Goal: Transaction & Acquisition: Purchase product/service

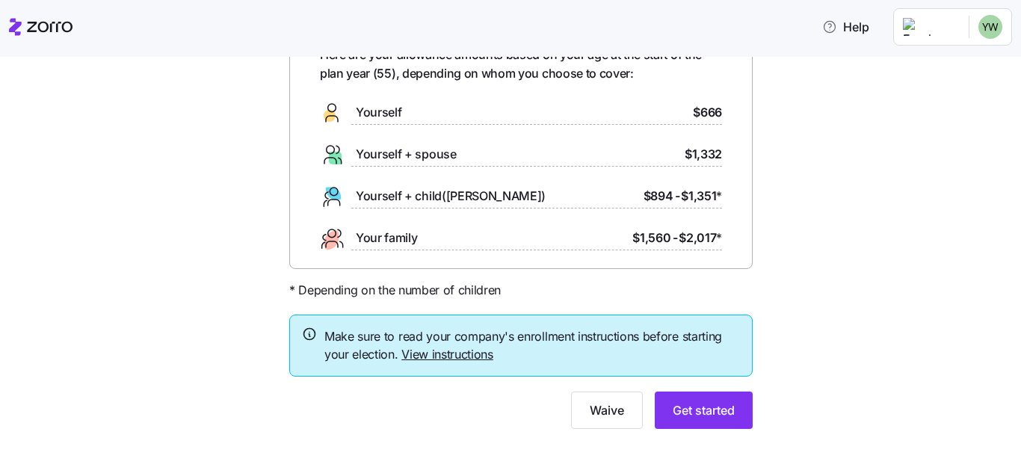
scroll to position [105, 0]
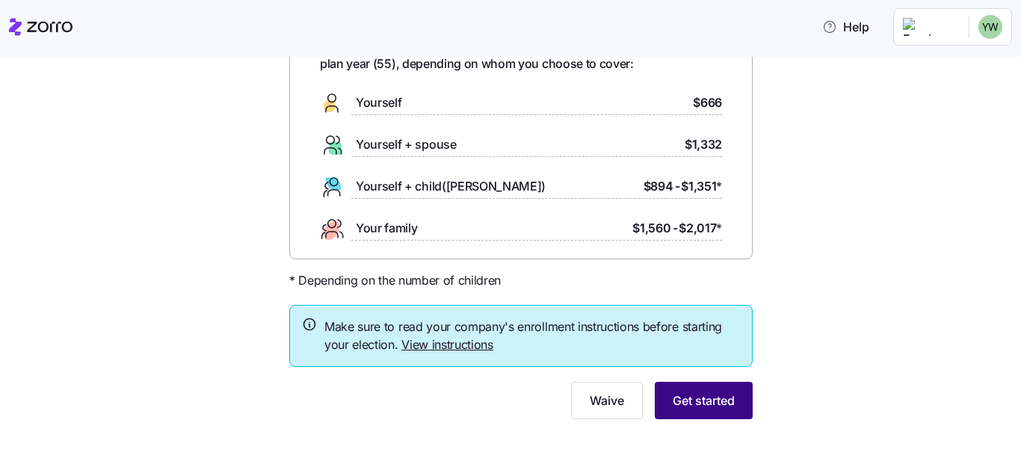
click at [711, 409] on span "Get started" at bounding box center [704, 401] width 62 height 18
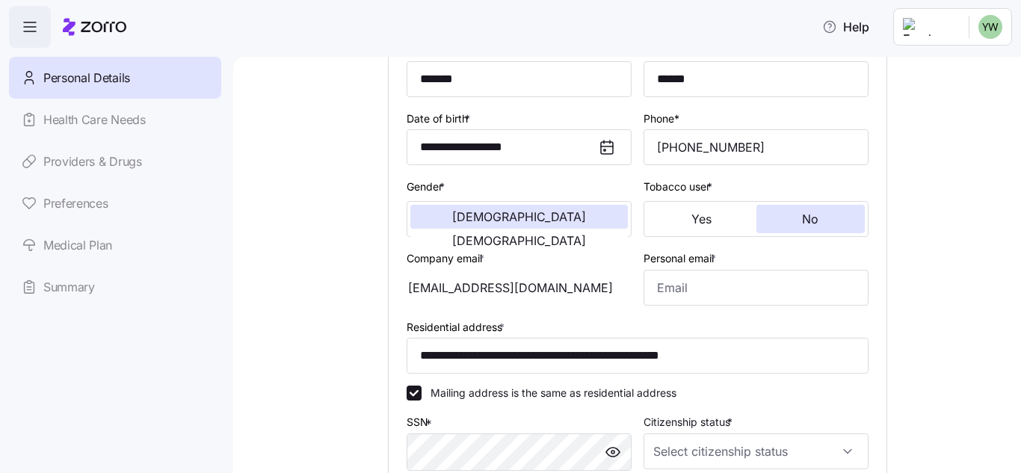
scroll to position [149, 0]
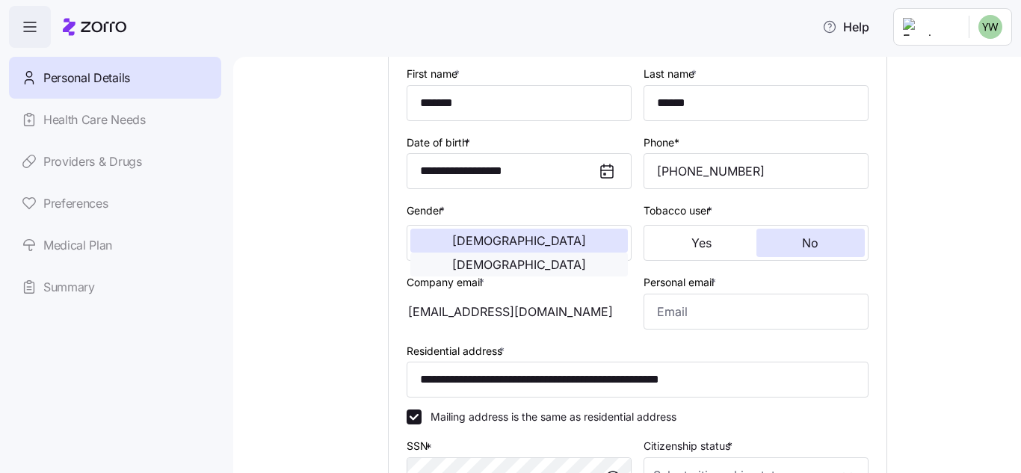
click at [582, 259] on span "Female" at bounding box center [519, 265] width 134 height 12
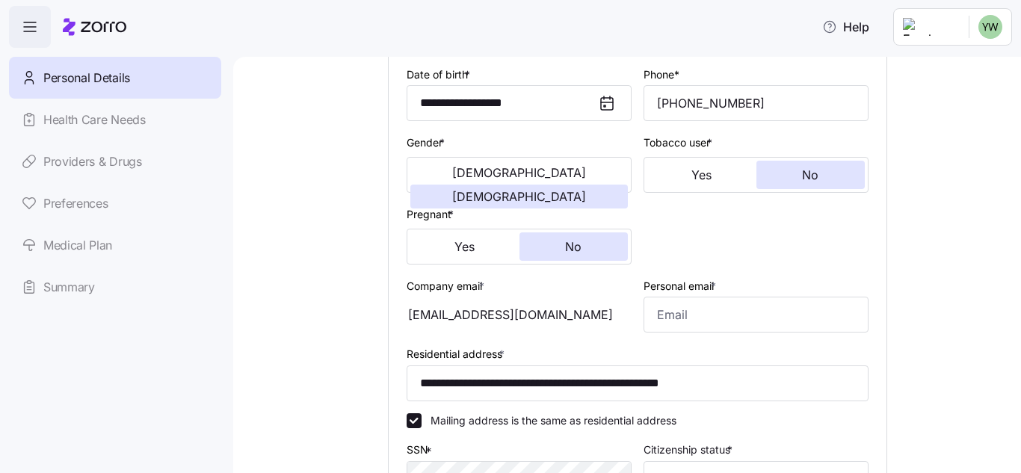
scroll to position [299, 0]
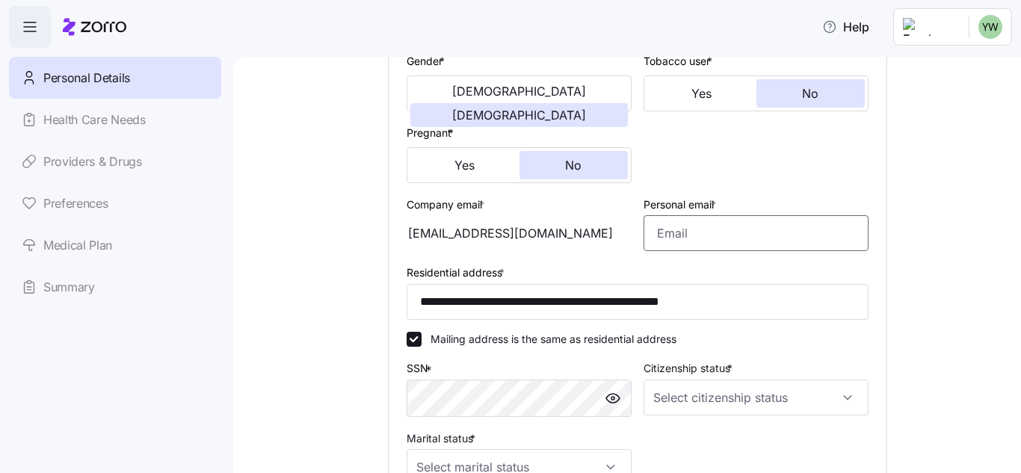
click at [651, 237] on input "Personal email *" at bounding box center [755, 233] width 225 height 36
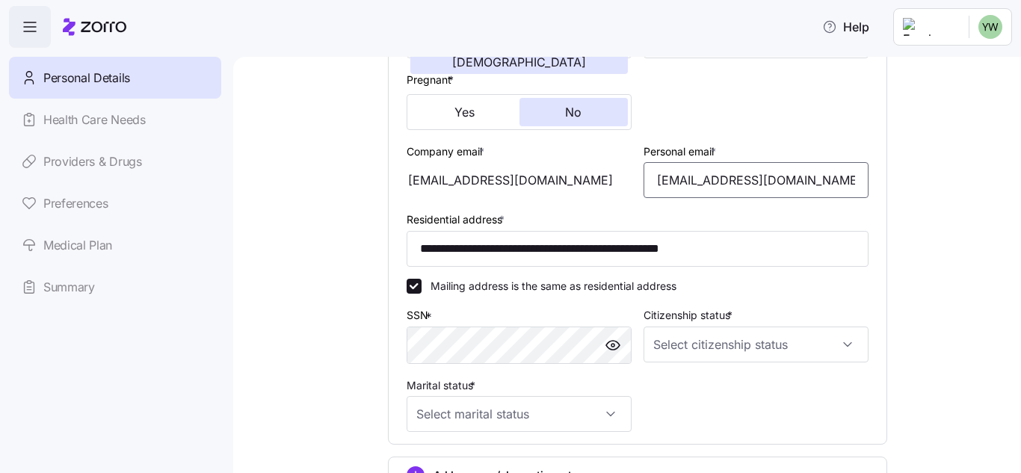
scroll to position [374, 0]
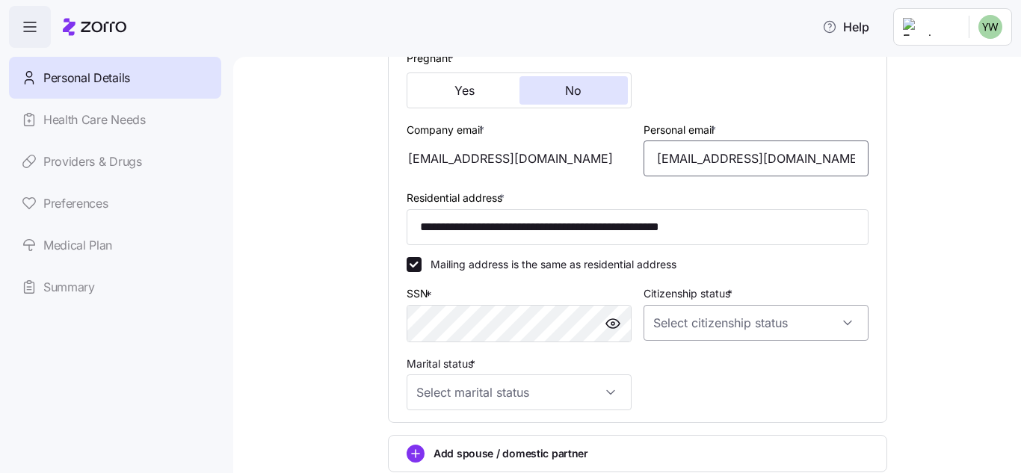
type input "welteryj@gmail.com"
click at [824, 328] on input "Citizenship status *" at bounding box center [755, 323] width 225 height 36
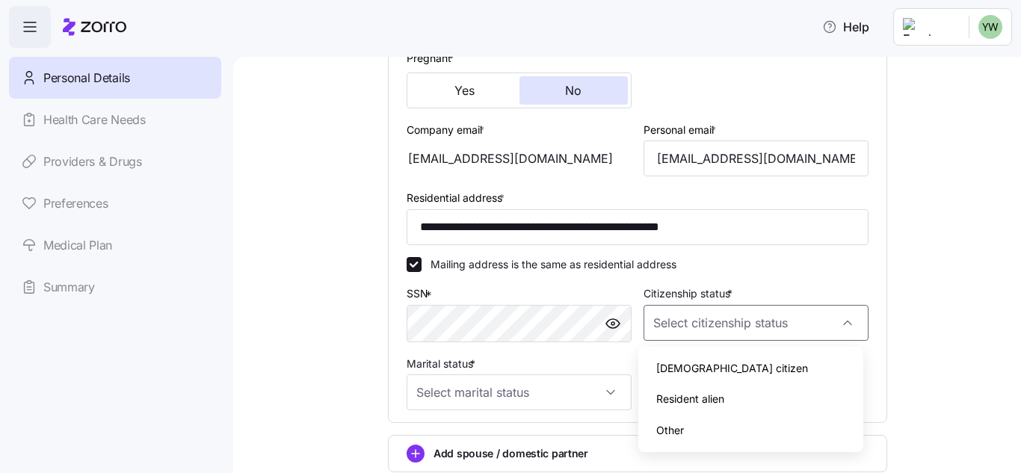
click at [800, 368] on div "US citizen" at bounding box center [750, 368] width 213 height 31
type input "US citizen"
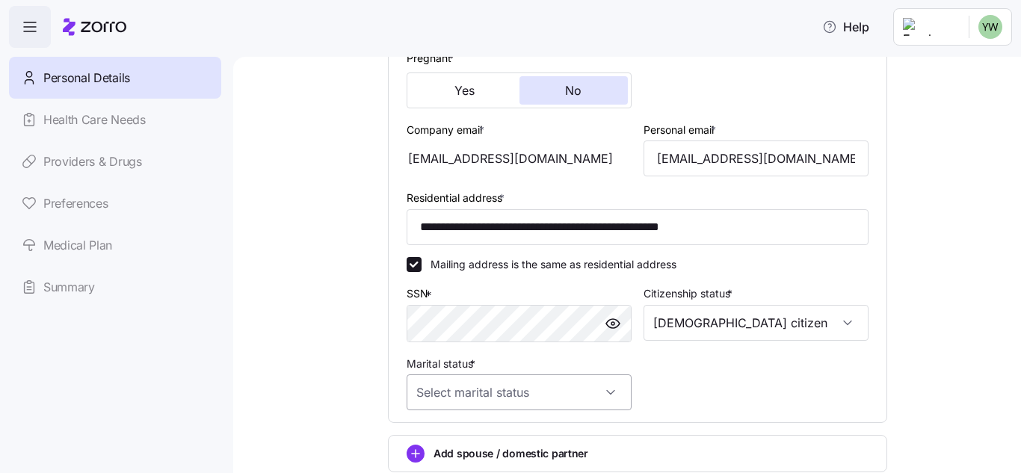
click at [589, 398] on input "Marital status *" at bounding box center [519, 392] width 225 height 36
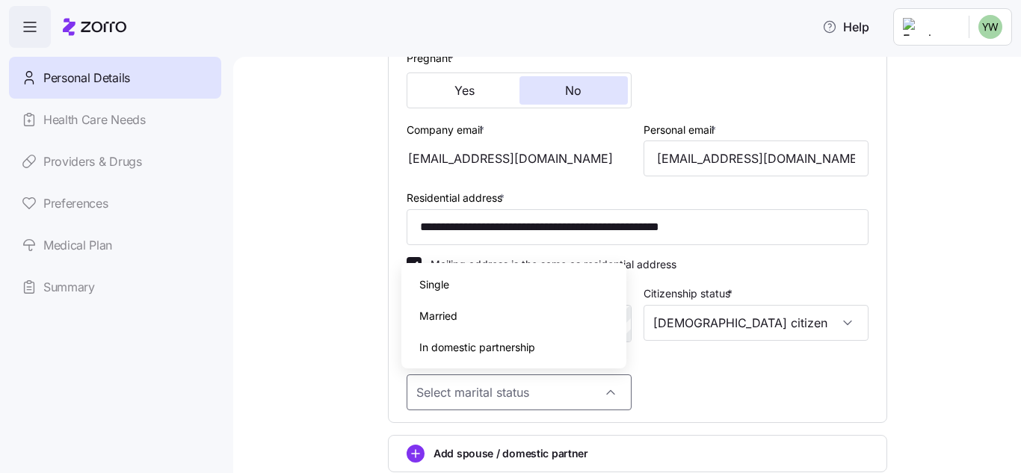
click at [528, 318] on div "Married" at bounding box center [513, 315] width 213 height 31
type input "Married"
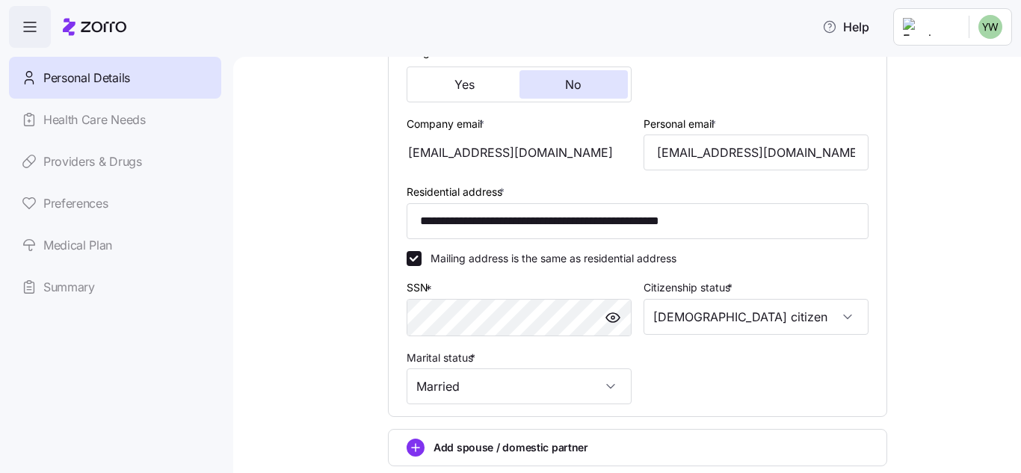
scroll to position [372, 0]
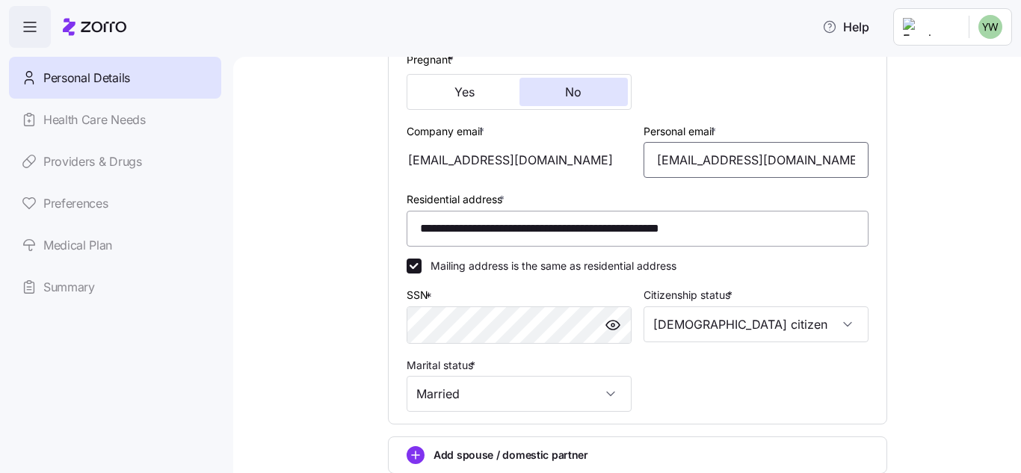
drag, startPoint x: 794, startPoint y: 157, endPoint x: 824, endPoint y: 241, distance: 88.9
click at [419, 170] on div "**********" at bounding box center [638, 127] width 474 height 583
type input "ywelter@wvmuncie.com"
click at [869, 31] on span "Help" at bounding box center [845, 27] width 47 height 18
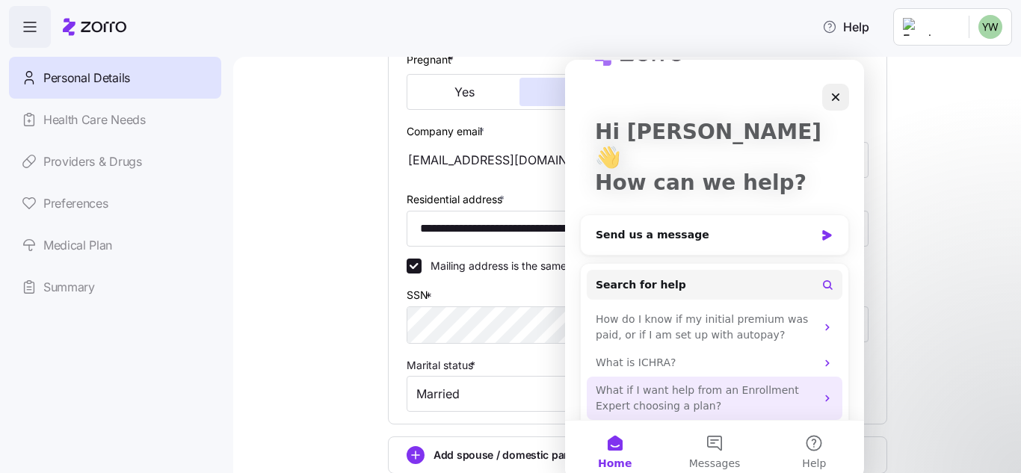
scroll to position [63, 0]
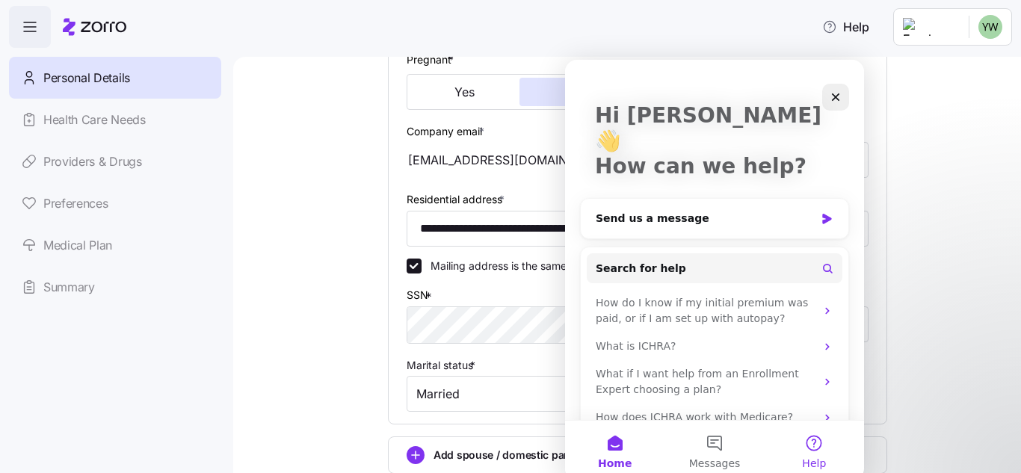
click at [814, 441] on button "Help" at bounding box center [814, 451] width 99 height 60
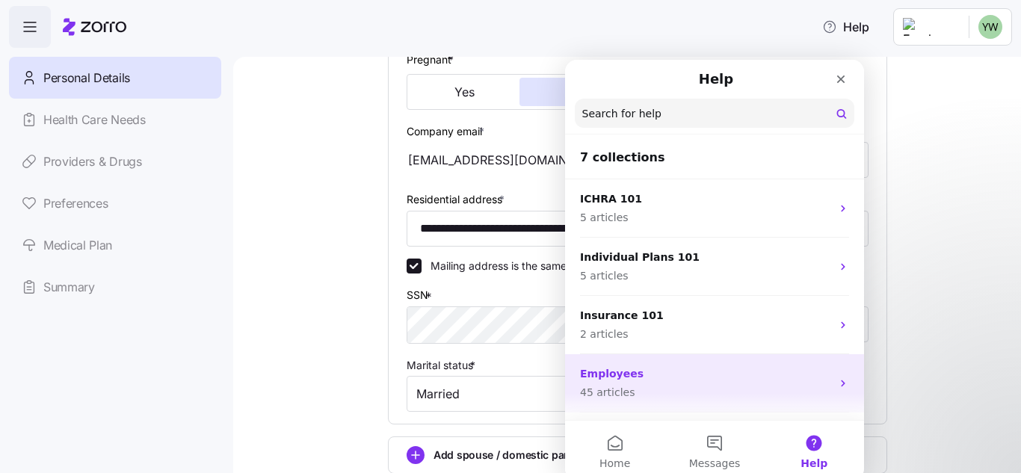
click at [744, 371] on p "Employees" at bounding box center [705, 374] width 251 height 16
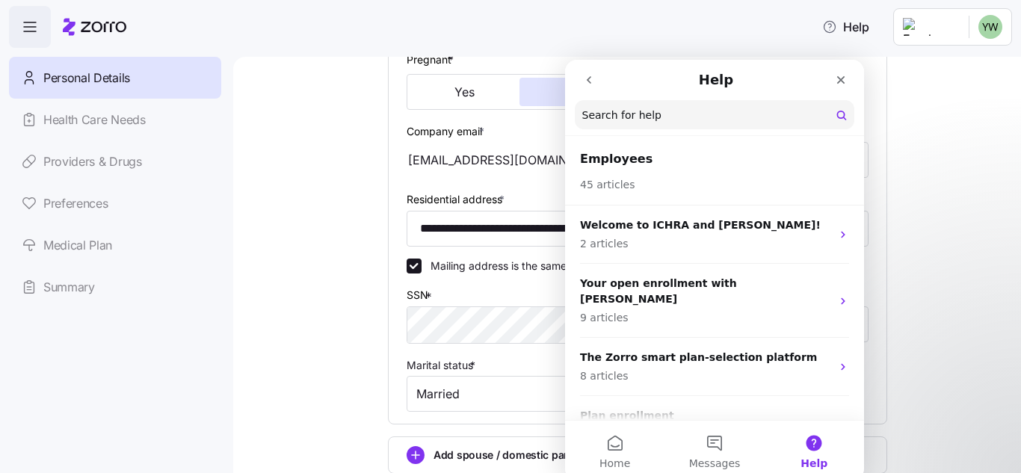
click at [617, 114] on input "Search for help" at bounding box center [715, 114] width 280 height 29
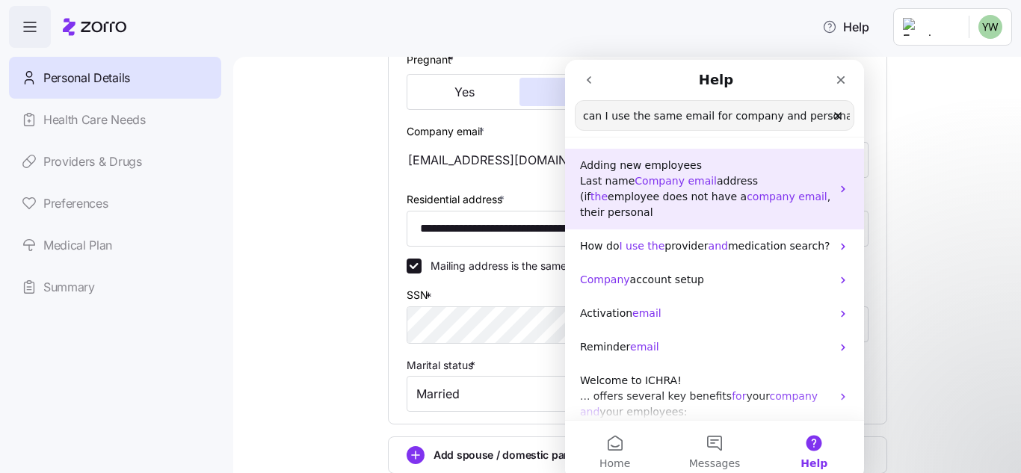
type input "can I use the same email for company and personal?"
click at [747, 194] on span "company" at bounding box center [771, 197] width 49 height 12
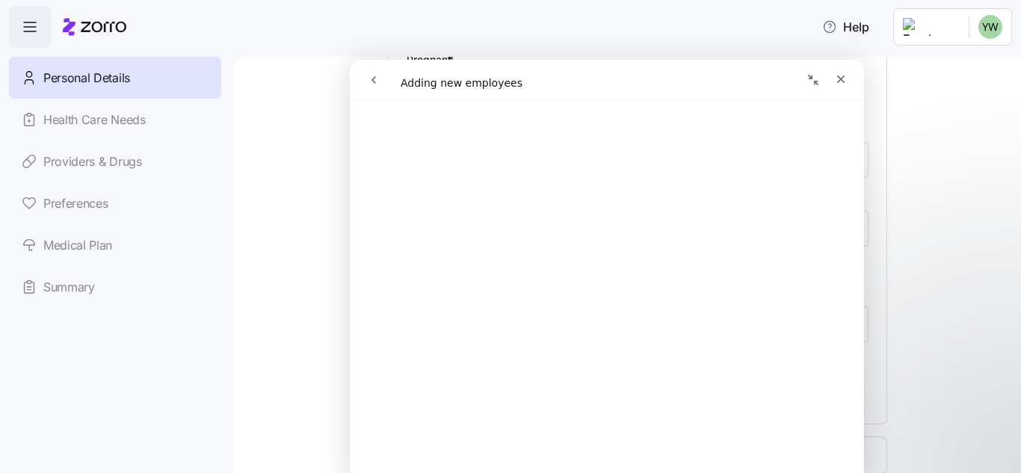
scroll to position [224, 0]
click at [843, 75] on icon "Close" at bounding box center [841, 79] width 12 height 12
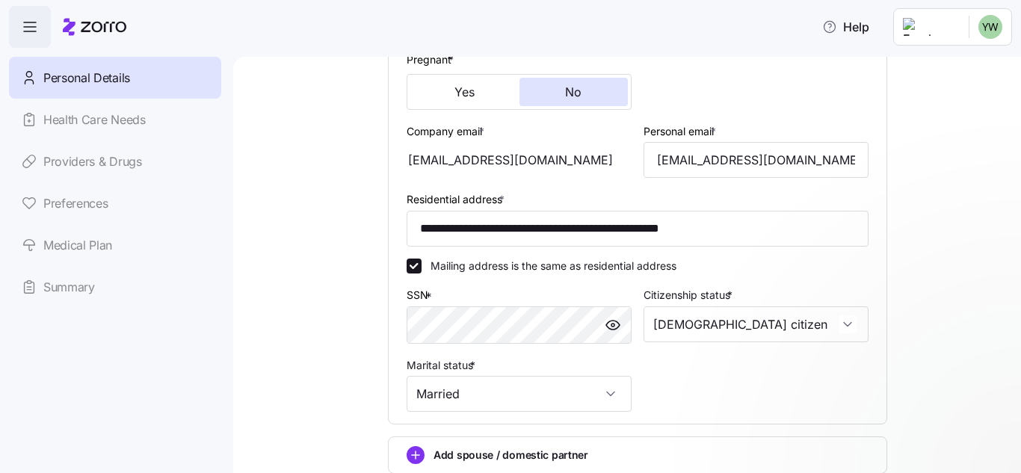
scroll to position [0, 0]
drag, startPoint x: 783, startPoint y: 163, endPoint x: 840, endPoint y: 211, distance: 74.3
click at [544, 177] on div "**********" at bounding box center [638, 127] width 474 height 583
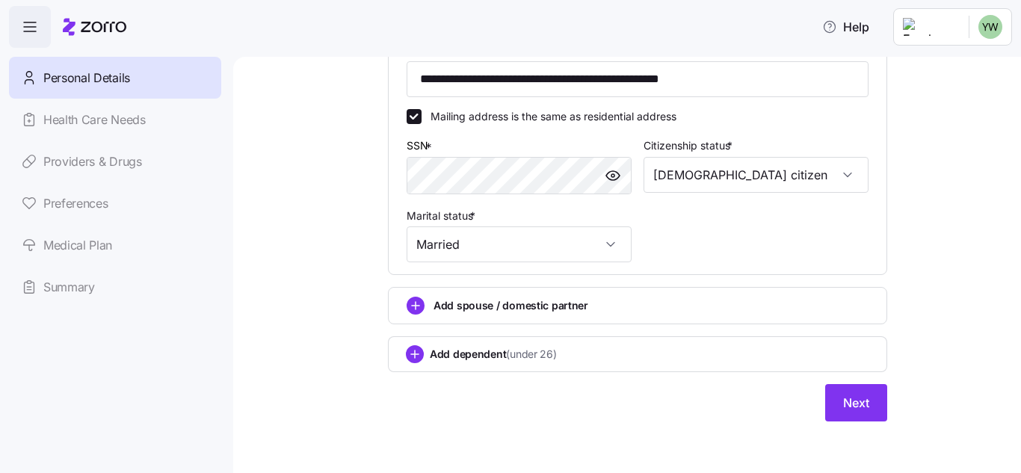
scroll to position [447, 0]
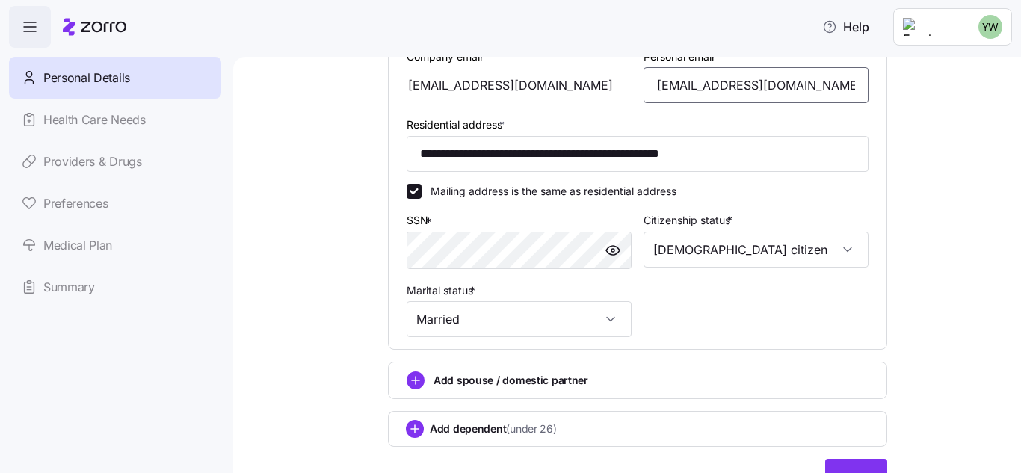
type input "welteryj@gmail.com"
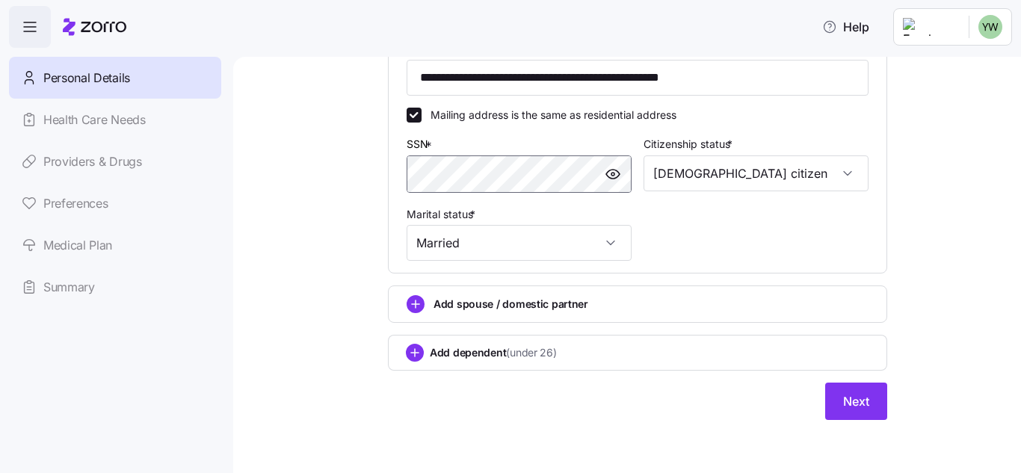
scroll to position [524, 0]
click at [665, 439] on div "**********" at bounding box center [627, 265] width 788 height 416
click at [827, 404] on button "Next" at bounding box center [856, 400] width 62 height 37
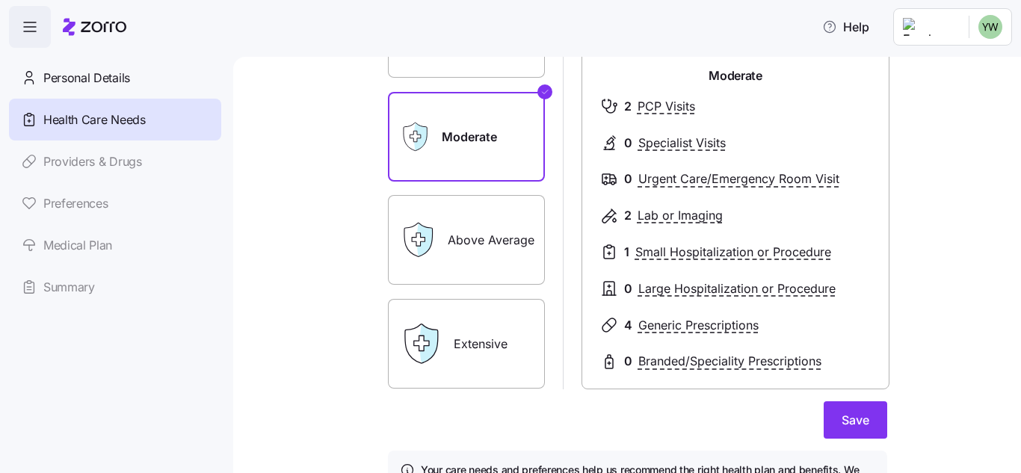
scroll to position [149, 0]
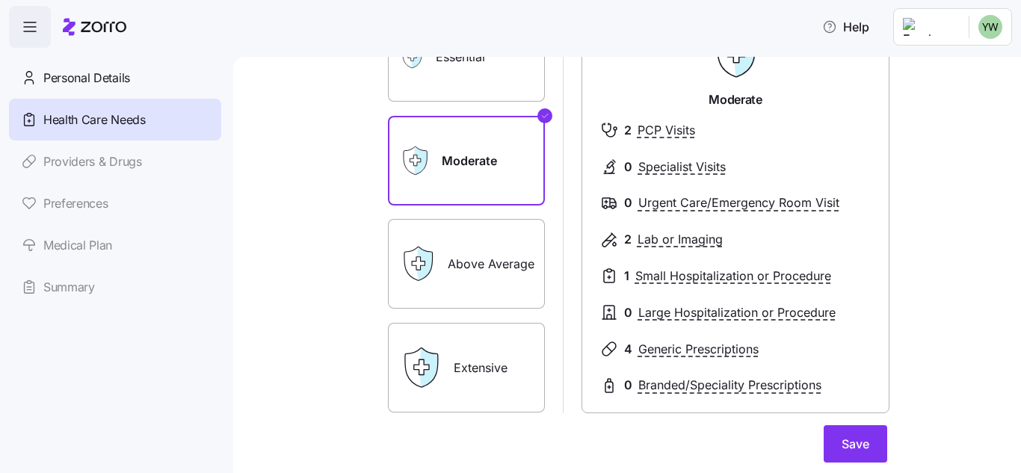
click at [455, 259] on label "Above Average" at bounding box center [466, 264] width 157 height 90
click at [0, 0] on input "Above Average" at bounding box center [0, 0] width 0 height 0
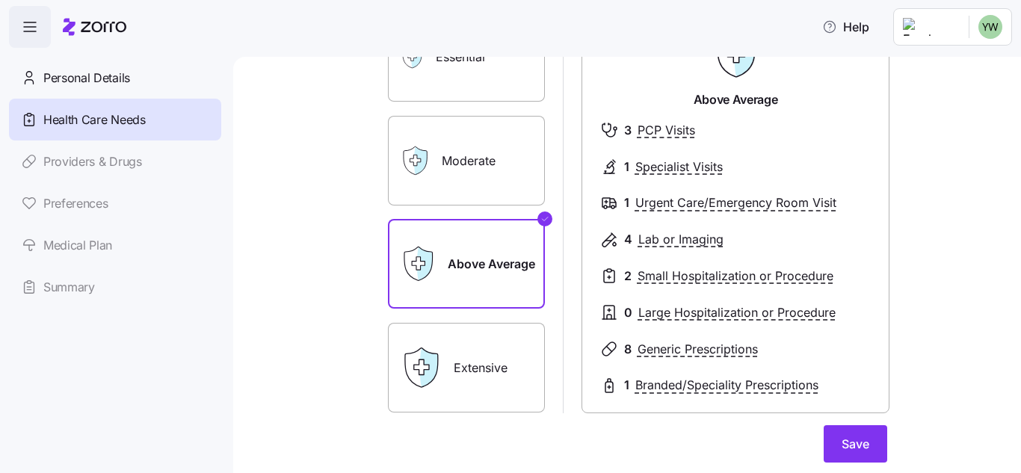
drag, startPoint x: 469, startPoint y: 357, endPoint x: 500, endPoint y: 350, distance: 31.5
click at [470, 357] on label "Extensive" at bounding box center [466, 368] width 157 height 90
click at [0, 0] on input "Extensive" at bounding box center [0, 0] width 0 height 0
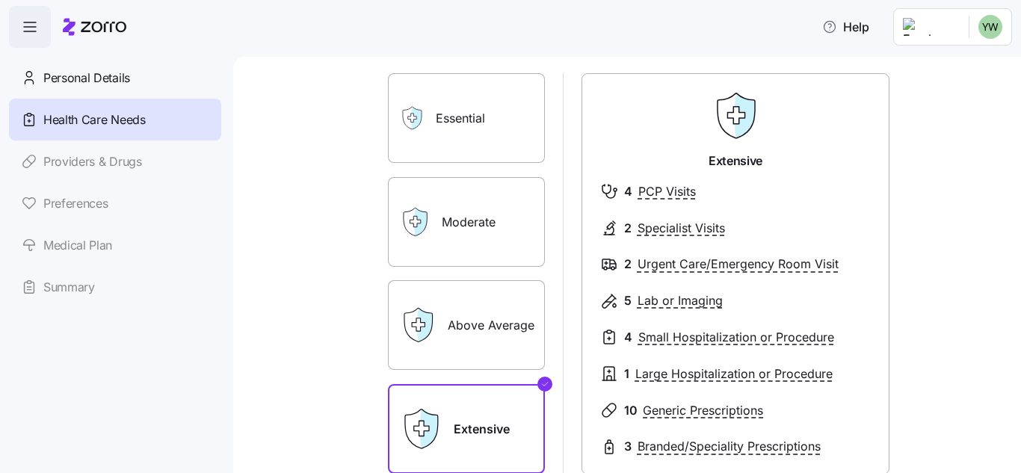
scroll to position [125, 0]
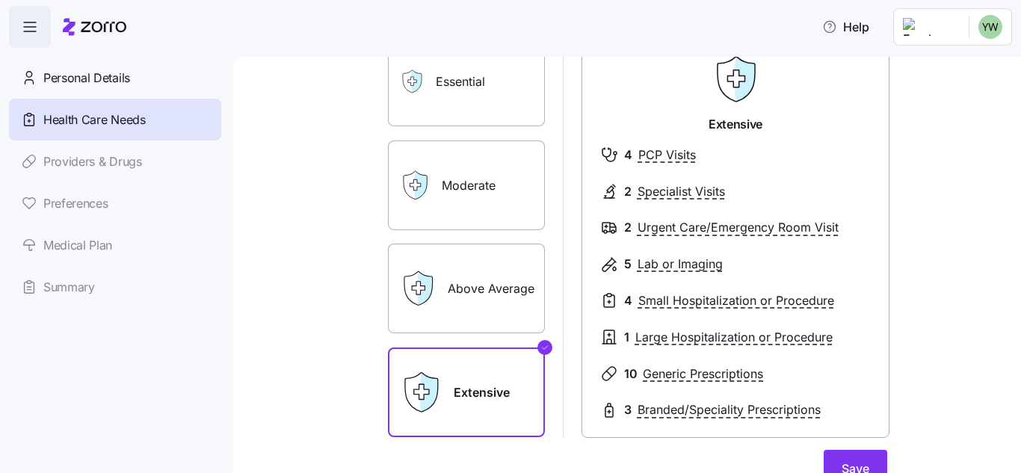
click at [477, 286] on label "Above Average" at bounding box center [466, 289] width 157 height 90
click at [0, 0] on input "Above Average" at bounding box center [0, 0] width 0 height 0
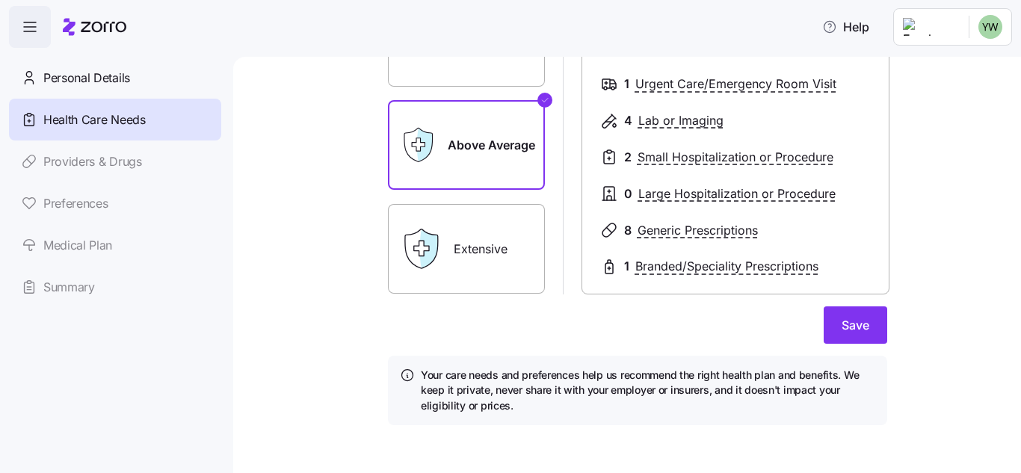
scroll to position [274, 0]
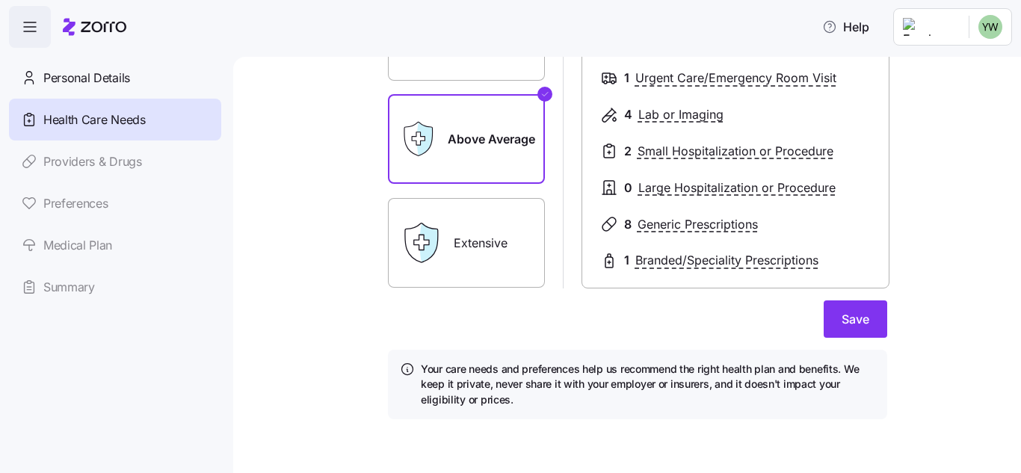
click at [460, 259] on label "Extensive" at bounding box center [466, 243] width 157 height 90
click at [0, 0] on input "Extensive" at bounding box center [0, 0] width 0 height 0
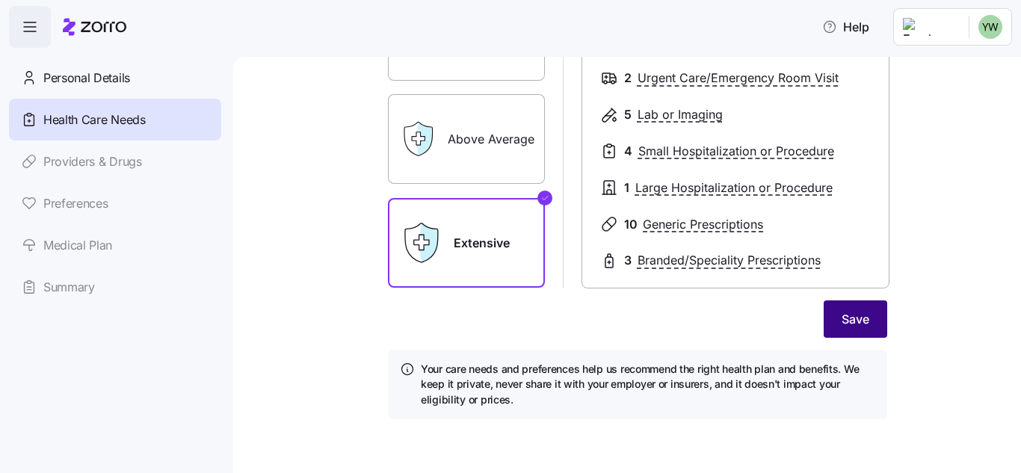
click at [833, 318] on button "Save" at bounding box center [856, 318] width 64 height 37
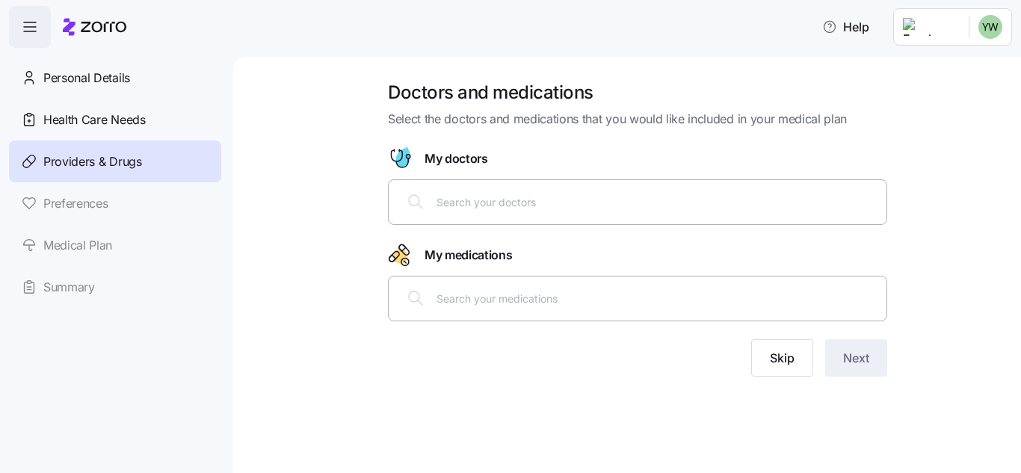
click at [413, 209] on icon at bounding box center [416, 202] width 18 height 18
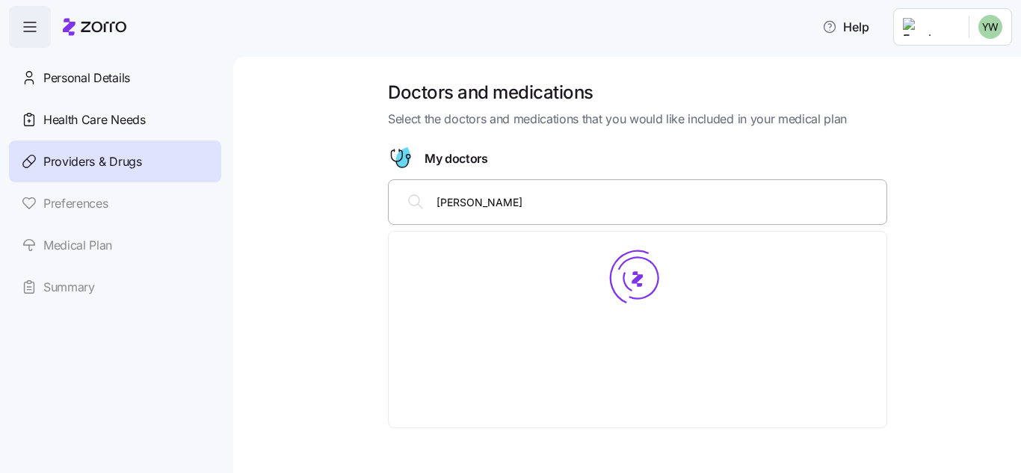
type input "allison baldwin"
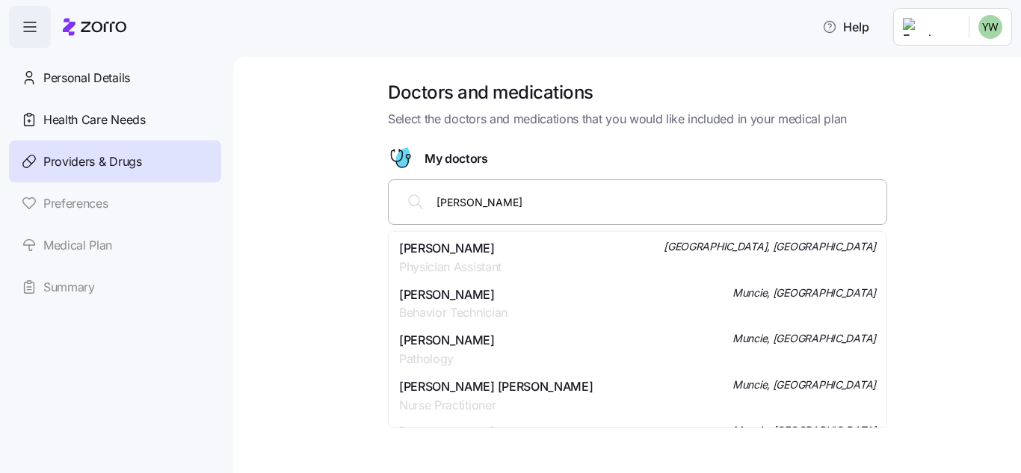
click at [473, 251] on span "Allison Carolyn Baldwin" at bounding box center [450, 248] width 102 height 19
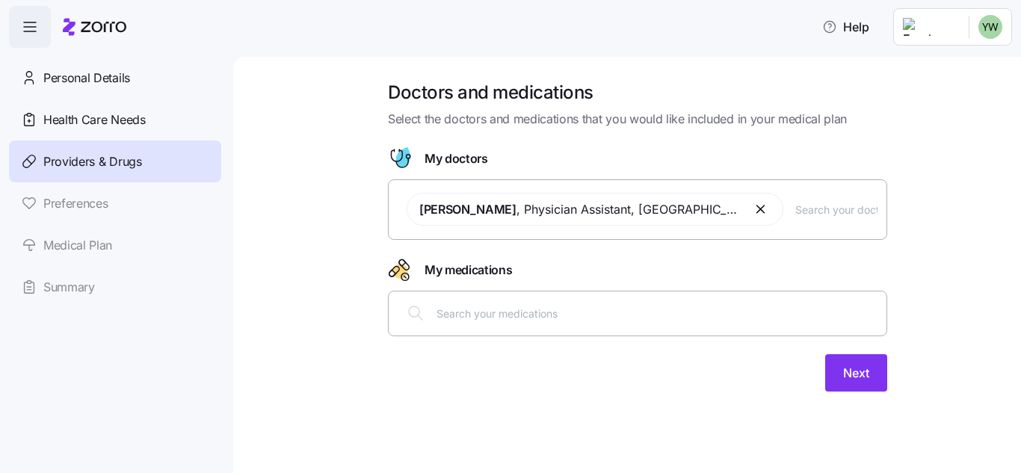
click at [433, 322] on div at bounding box center [638, 313] width 480 height 36
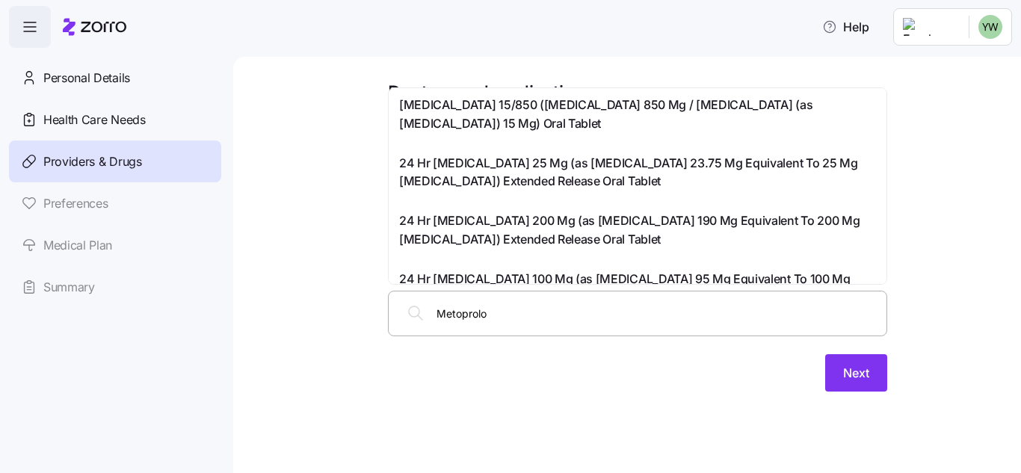
type input "Metoprolol"
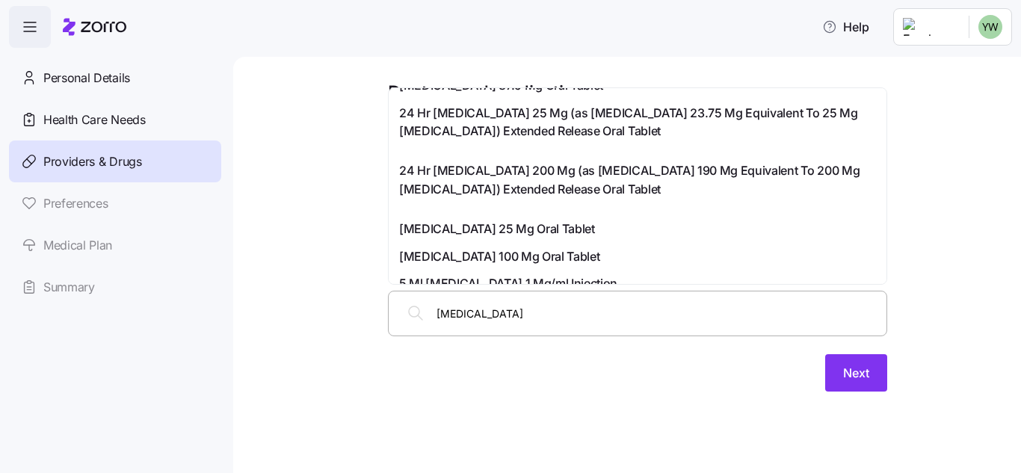
scroll to position [224, 0]
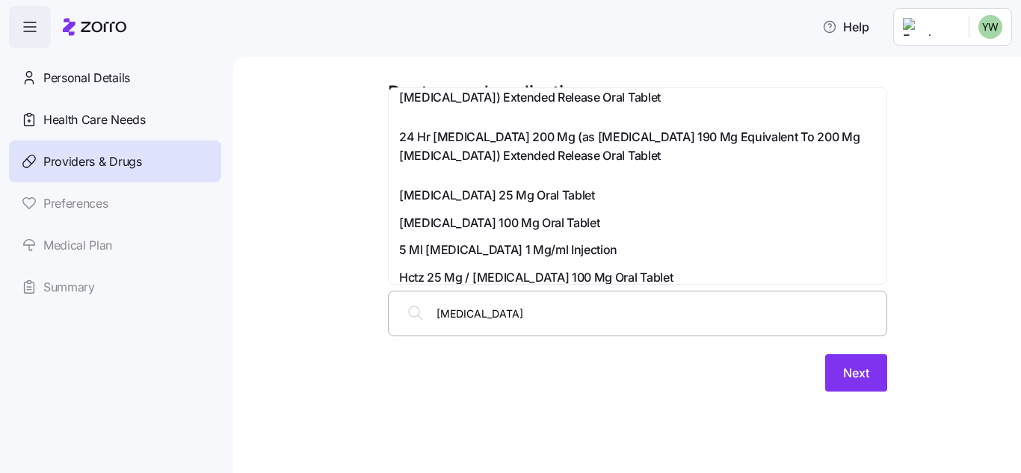
click at [456, 197] on span "Metoprolol Tartrate 25 Mg Oral Tablet" at bounding box center [497, 195] width 196 height 19
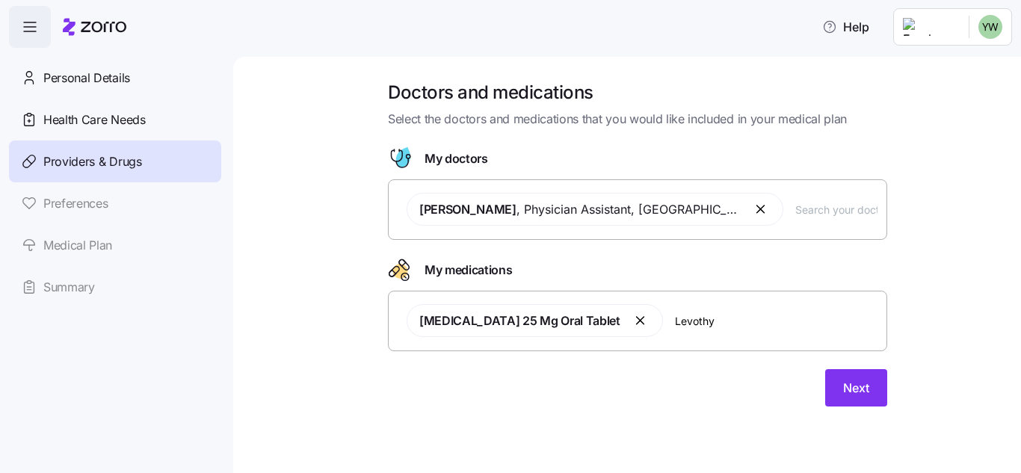
type input "Levothyr"
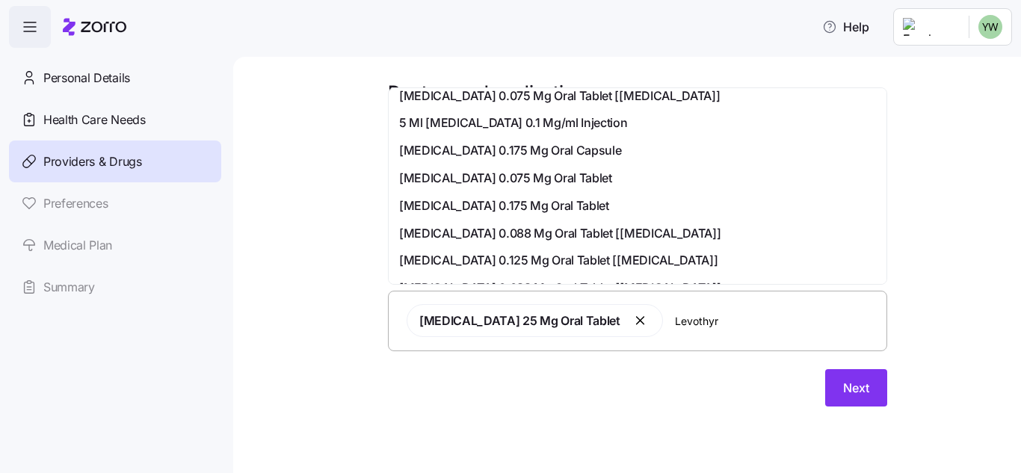
scroll to position [49, 0]
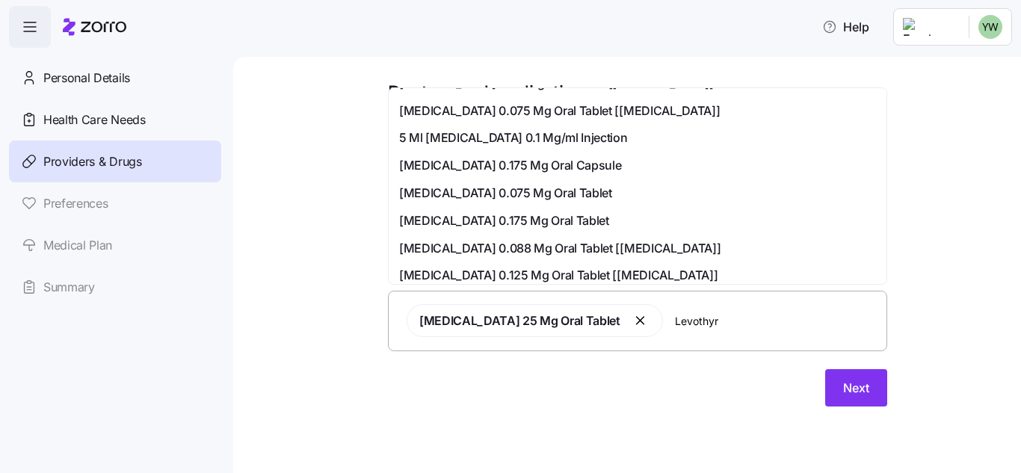
click at [481, 246] on span "Levothyroxine Sodium 0.088 Mg Oral Tablet [levoxyl]" at bounding box center [559, 248] width 321 height 19
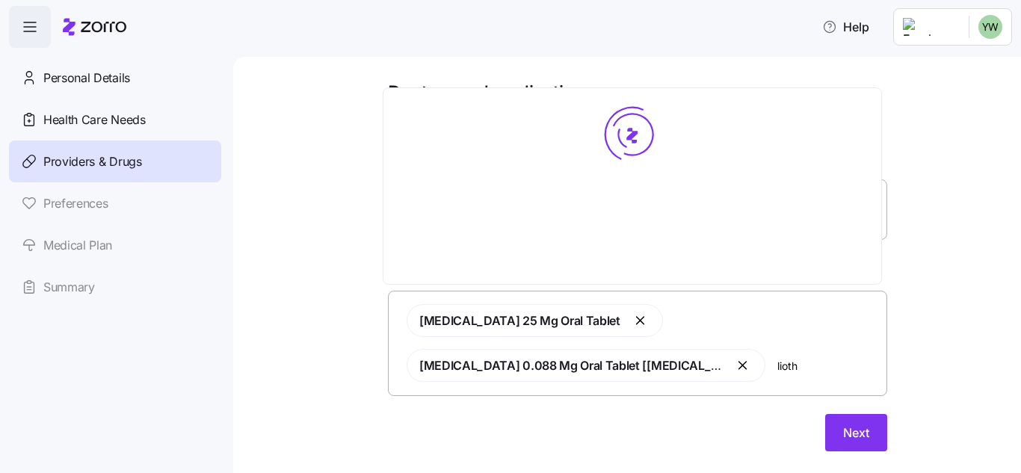
scroll to position [0, 0]
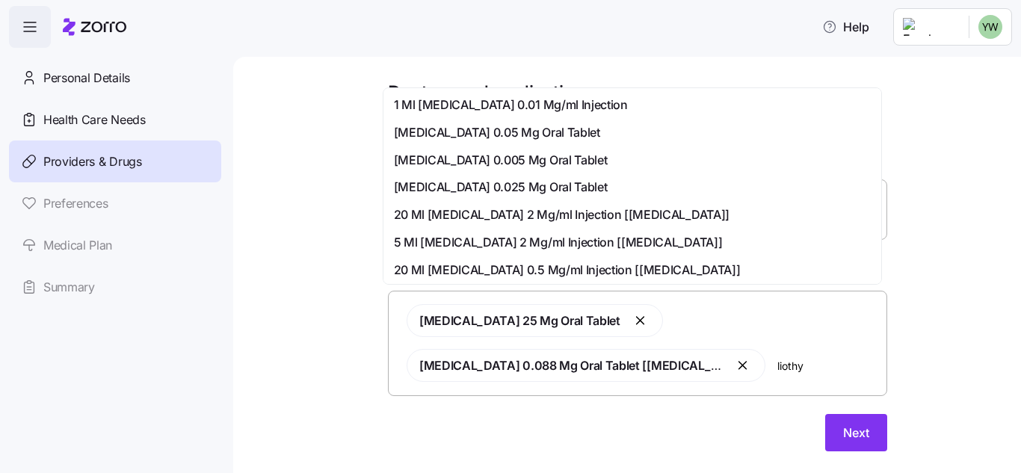
type input "liothyr"
click at [494, 134] on span "Liothyronine Sodium 0.05 Mg Oral Tablet" at bounding box center [497, 132] width 206 height 19
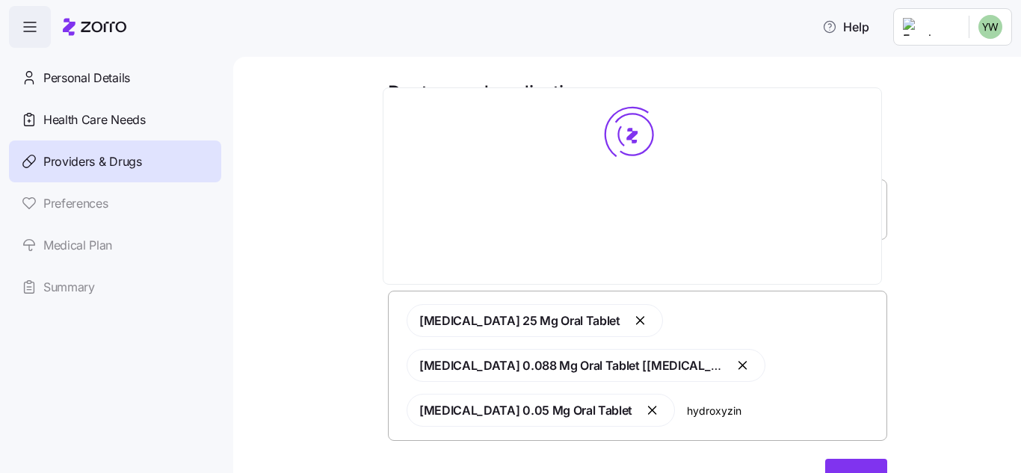
type input "hydroxyzine"
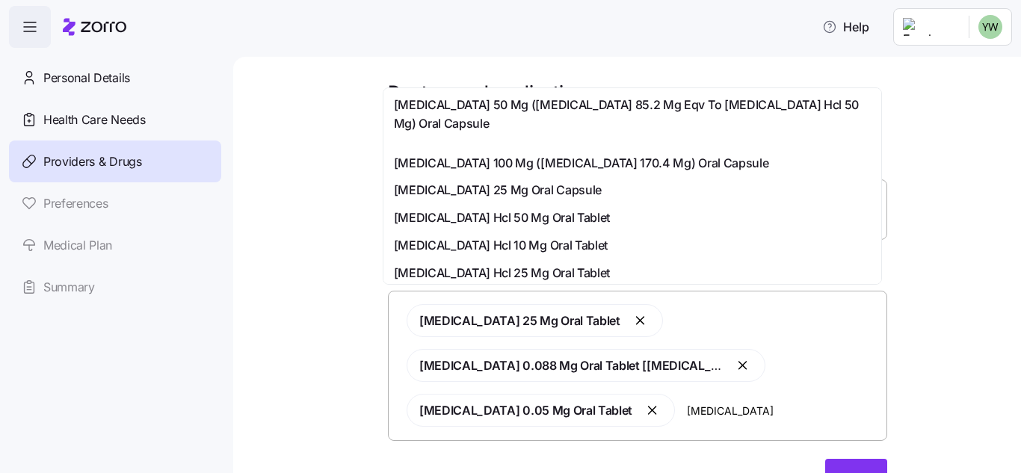
click at [446, 274] on span "Hydroxyzine Hcl 25 Mg Oral Tablet" at bounding box center [502, 273] width 216 height 19
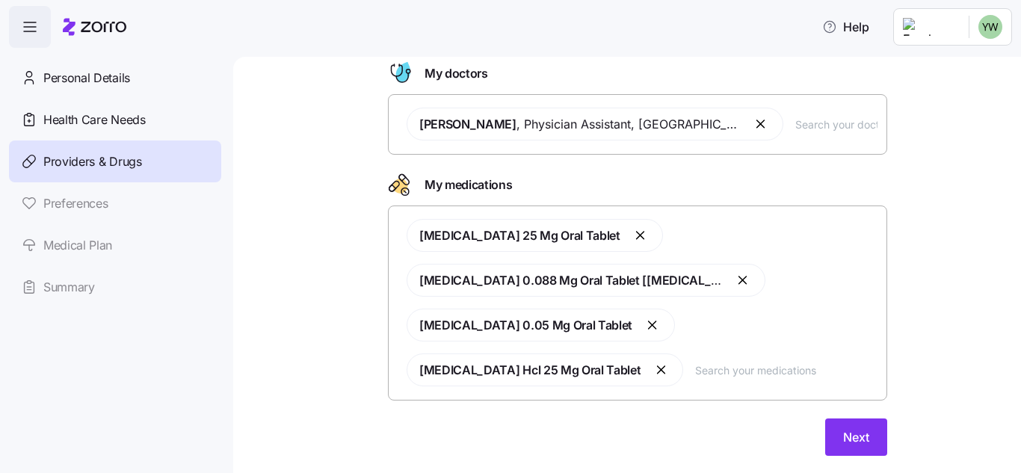
scroll to position [122, 0]
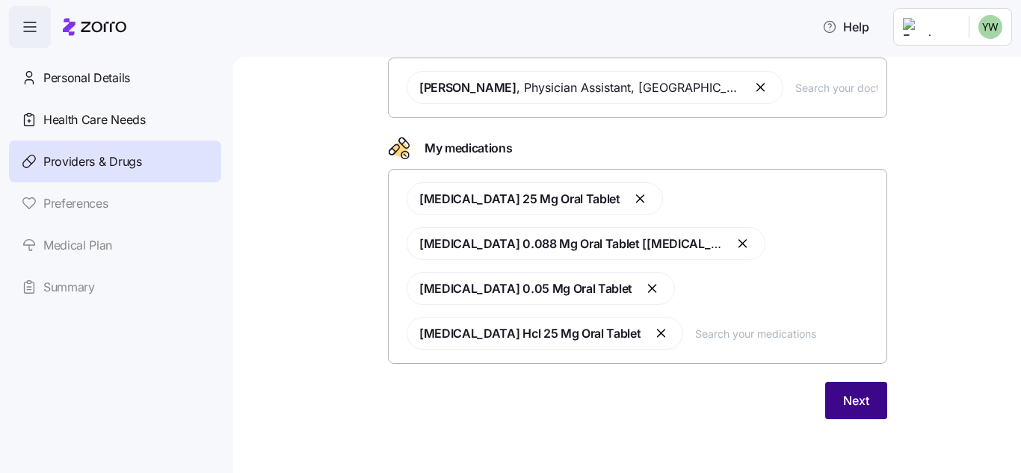
click at [872, 410] on button "Next" at bounding box center [856, 400] width 62 height 37
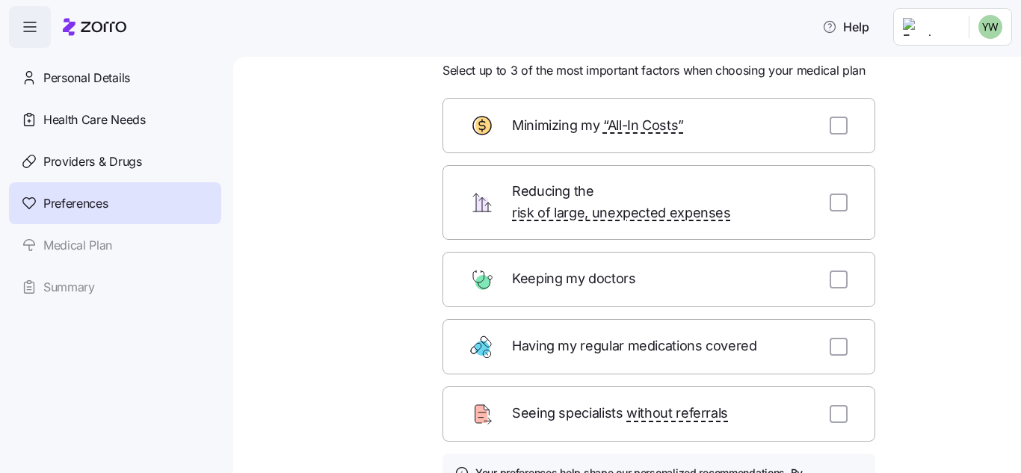
scroll to position [75, 0]
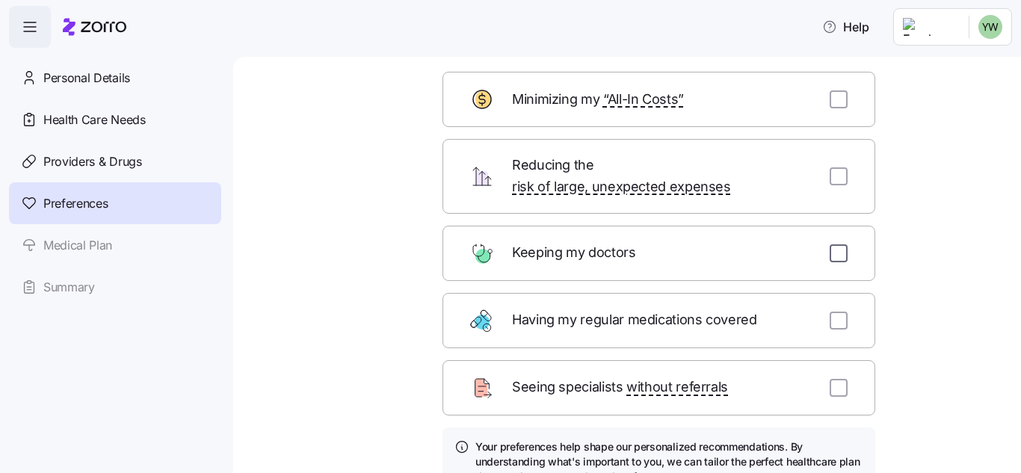
click at [832, 244] on input "checkbox" at bounding box center [839, 253] width 18 height 18
checkbox input "true"
click at [830, 312] on input "checkbox" at bounding box center [839, 321] width 18 height 18
checkbox input "true"
click at [839, 102] on input "checkbox" at bounding box center [839, 99] width 18 height 18
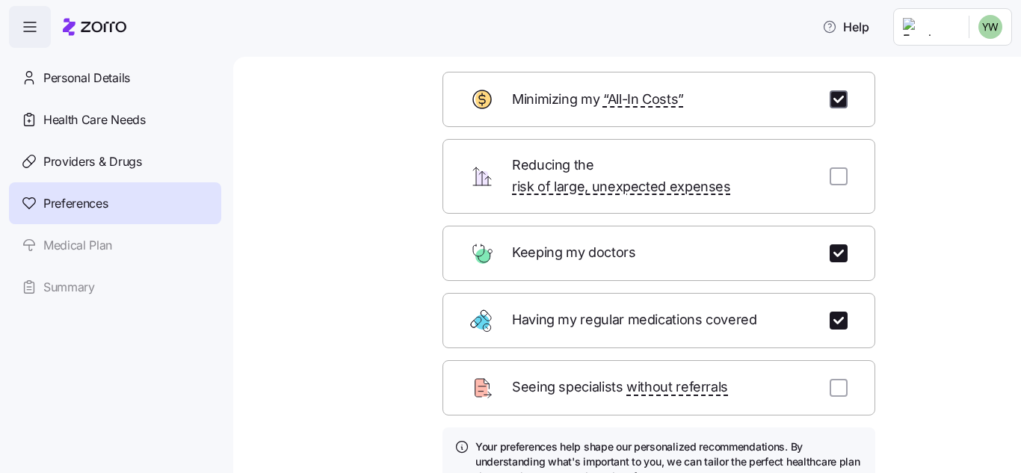
checkbox input "true"
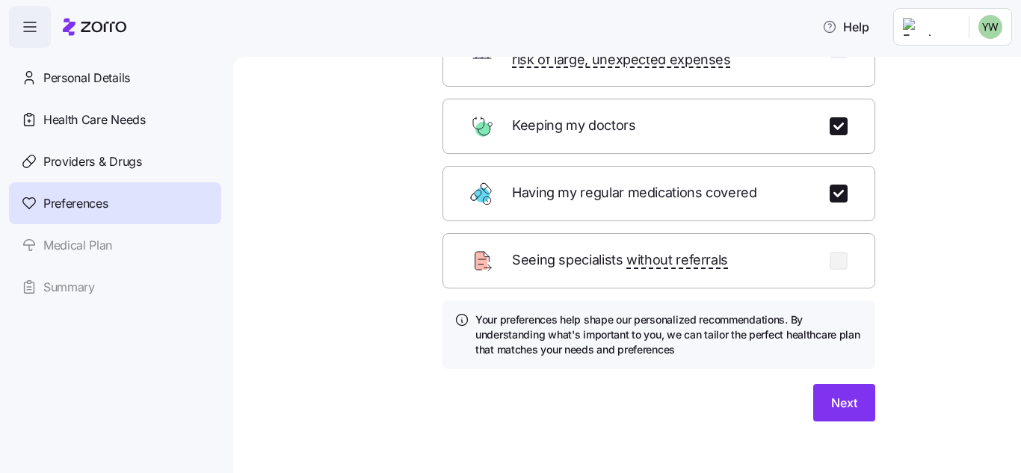
scroll to position [203, 0]
click at [856, 391] on button "Next" at bounding box center [844, 401] width 62 height 37
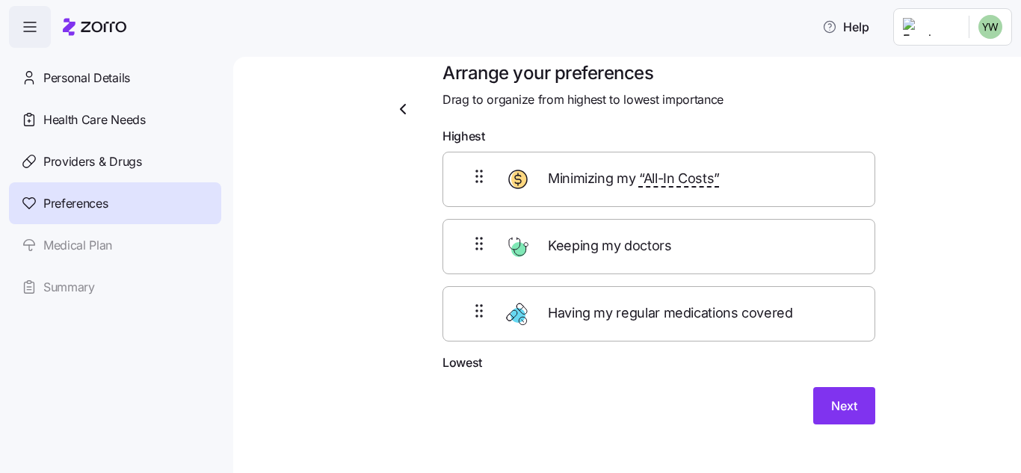
scroll to position [0, 0]
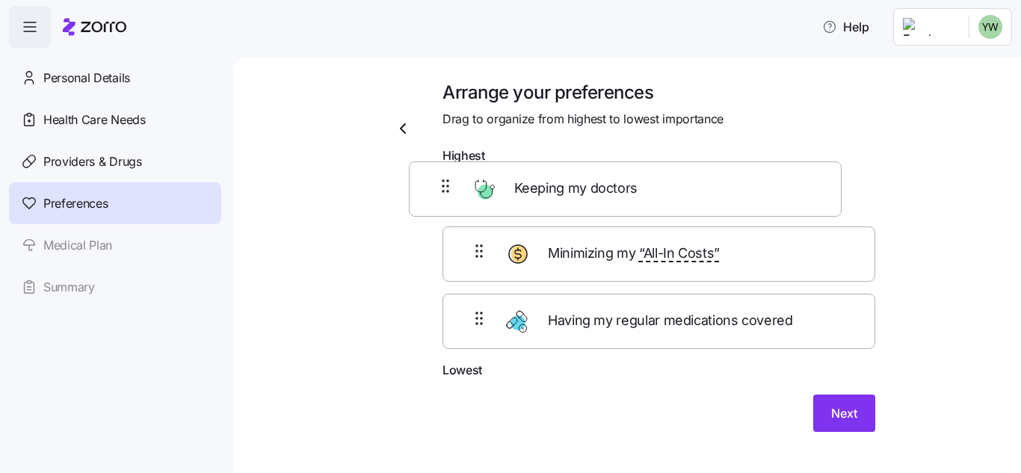
drag, startPoint x: 752, startPoint y: 268, endPoint x: 723, endPoint y: 191, distance: 82.3
click at [723, 191] on div "Minimizing my “All-In Costs” Keeping my doctors Having my regular medications c…" at bounding box center [658, 266] width 433 height 190
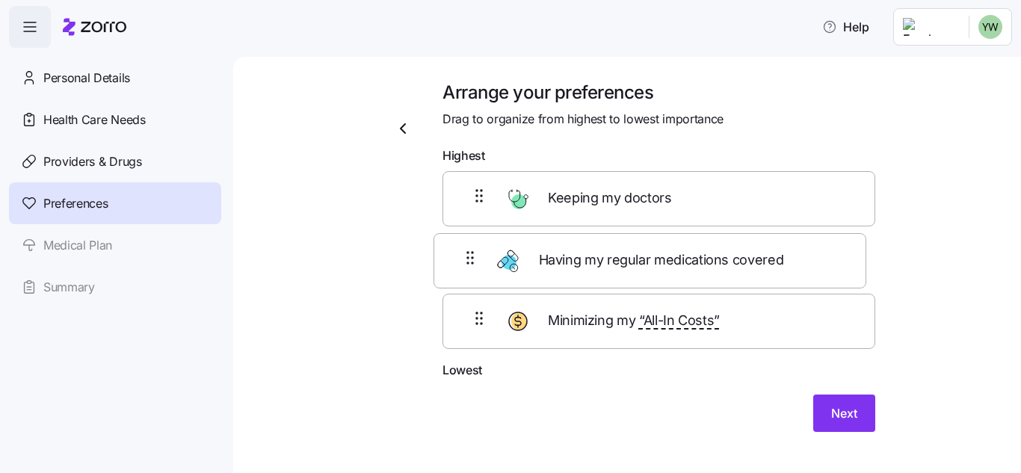
drag, startPoint x: 566, startPoint y: 325, endPoint x: 557, endPoint y: 253, distance: 72.3
click at [557, 253] on div "Keeping my doctors Minimizing my “All-In Costs” Having my regular medications c…" at bounding box center [658, 266] width 433 height 190
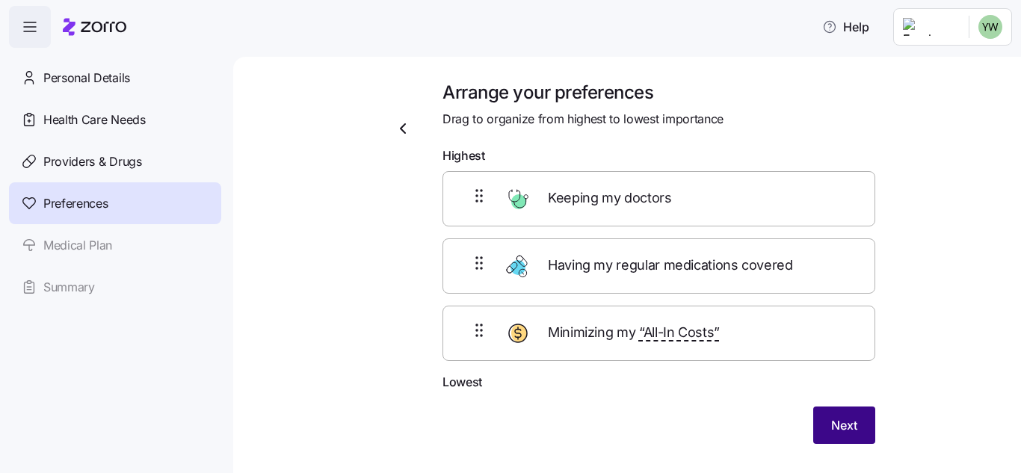
click at [821, 429] on button "Next" at bounding box center [844, 425] width 62 height 37
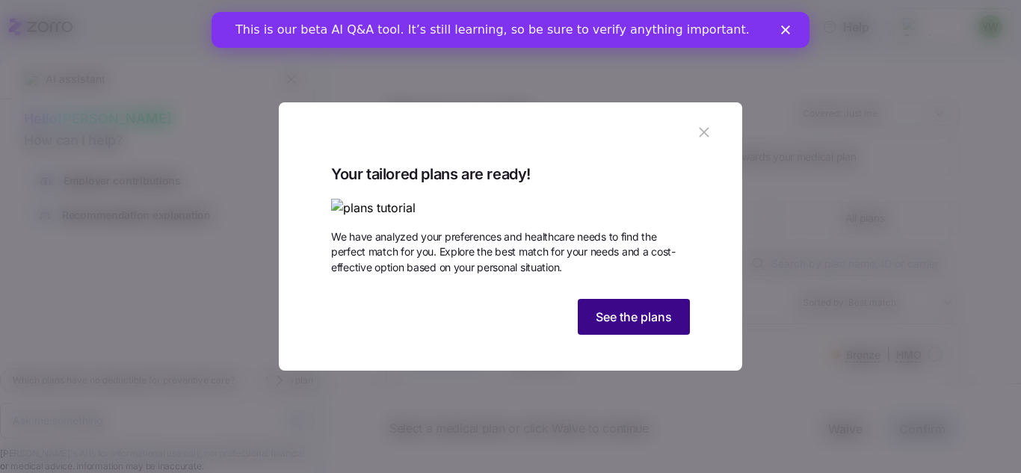
click at [618, 326] on span "See the plans" at bounding box center [634, 317] width 76 height 18
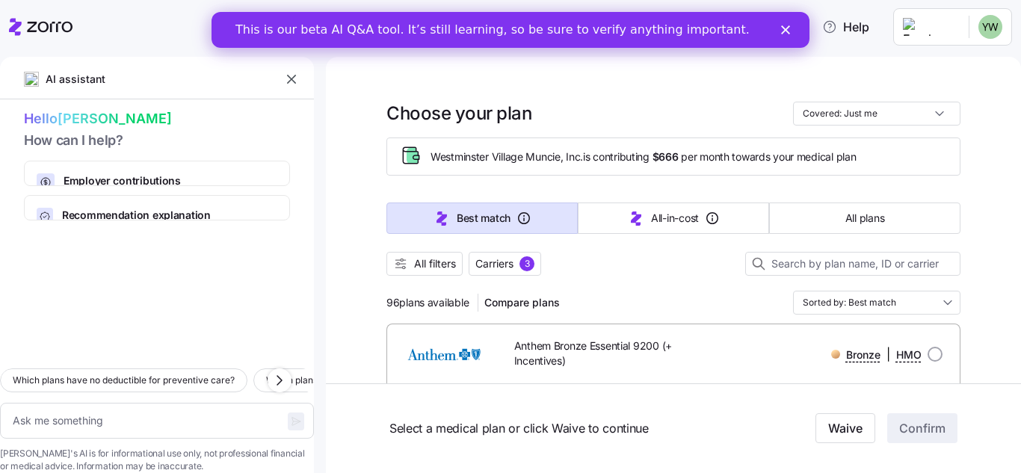
click at [788, 30] on icon "Close" at bounding box center [785, 29] width 9 height 9
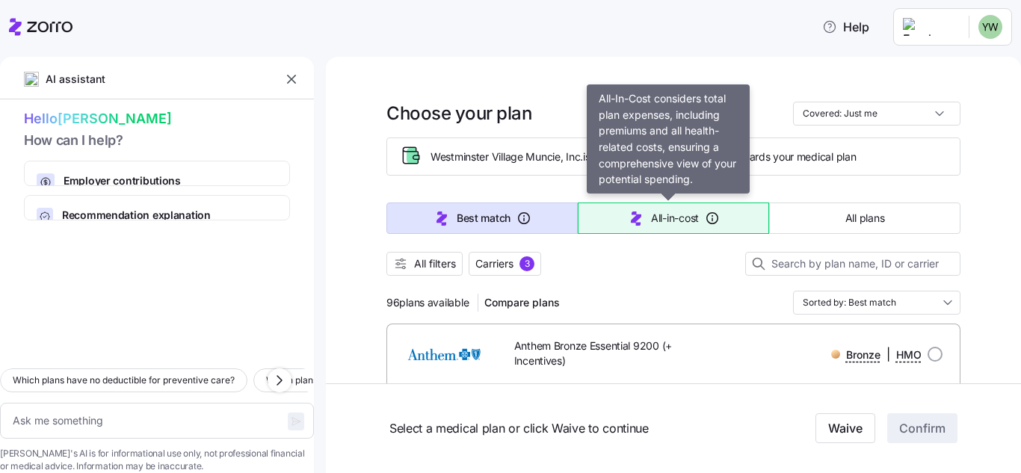
click at [631, 219] on icon "button" at bounding box center [636, 218] width 10 height 14
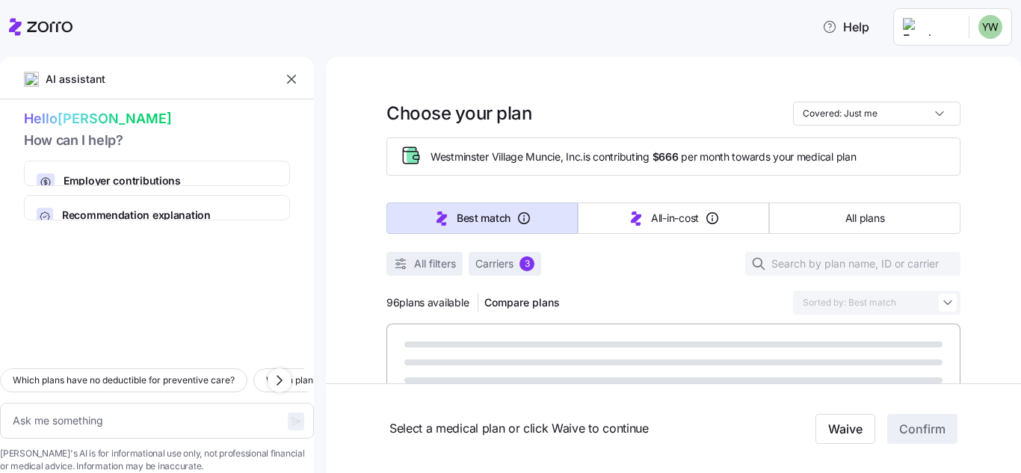
type textarea "x"
type input "Sorted by: All-in-cost"
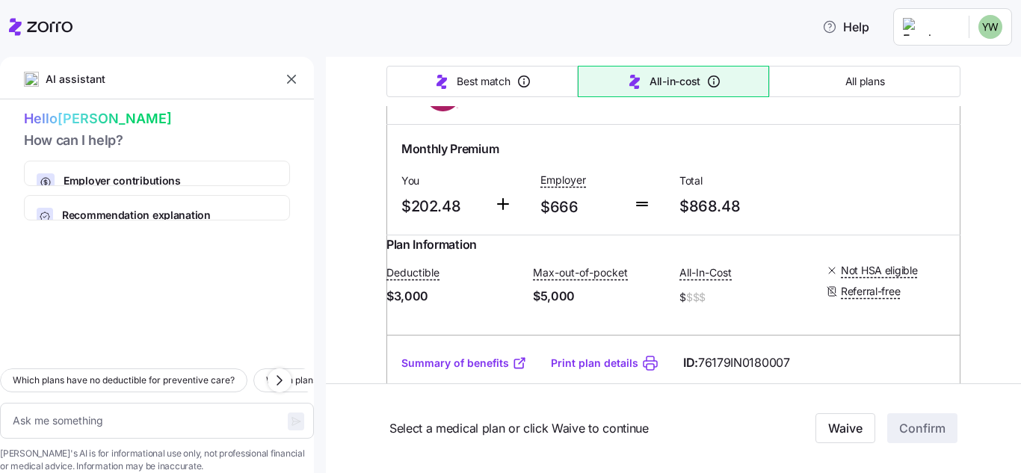
scroll to position [3886, 0]
click at [872, 81] on span "All plans" at bounding box center [864, 81] width 39 height 15
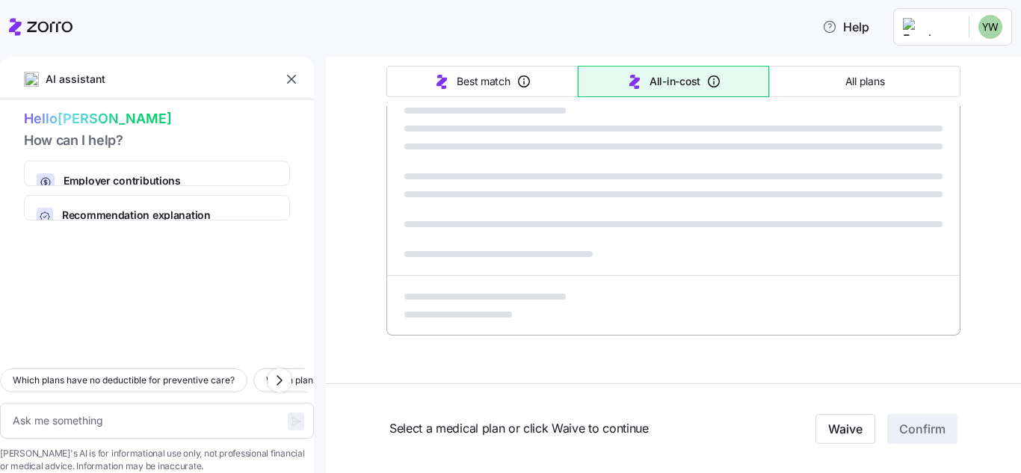
type textarea "x"
type input "Sorted by: Premium"
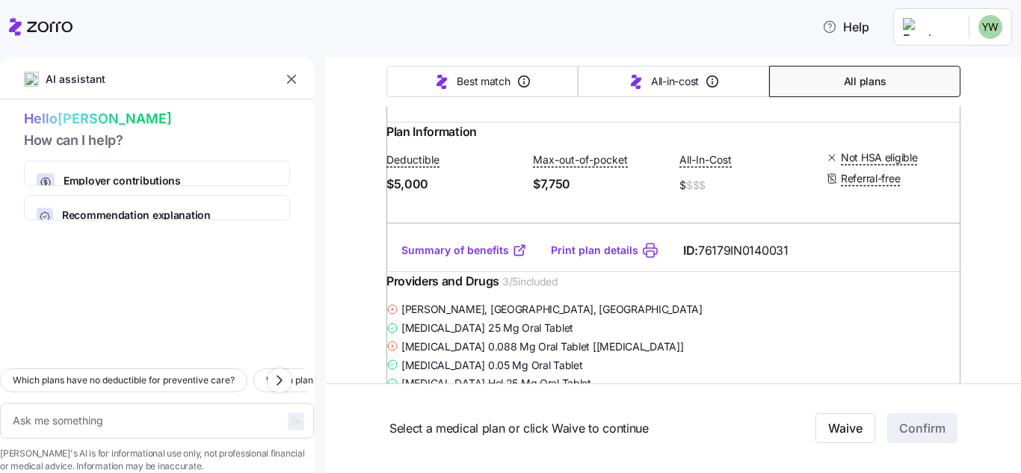
scroll to position [7174, 0]
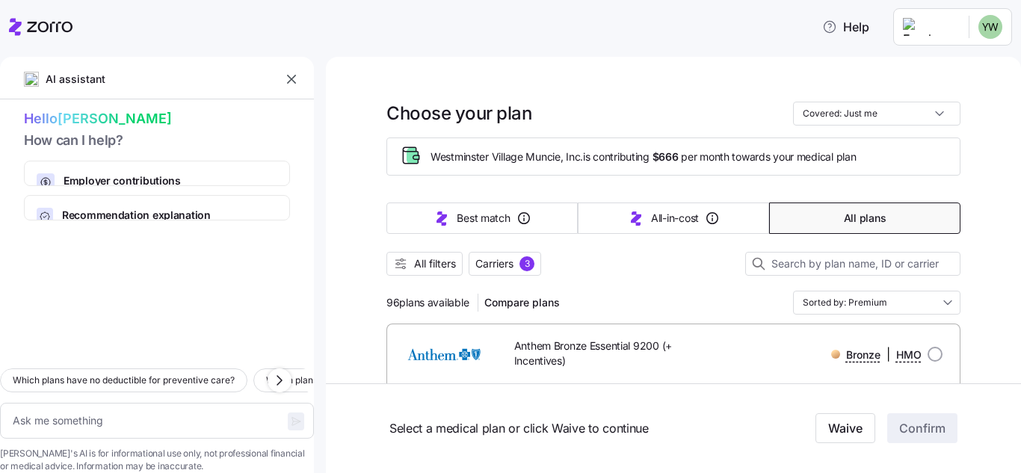
scroll to position [75, 0]
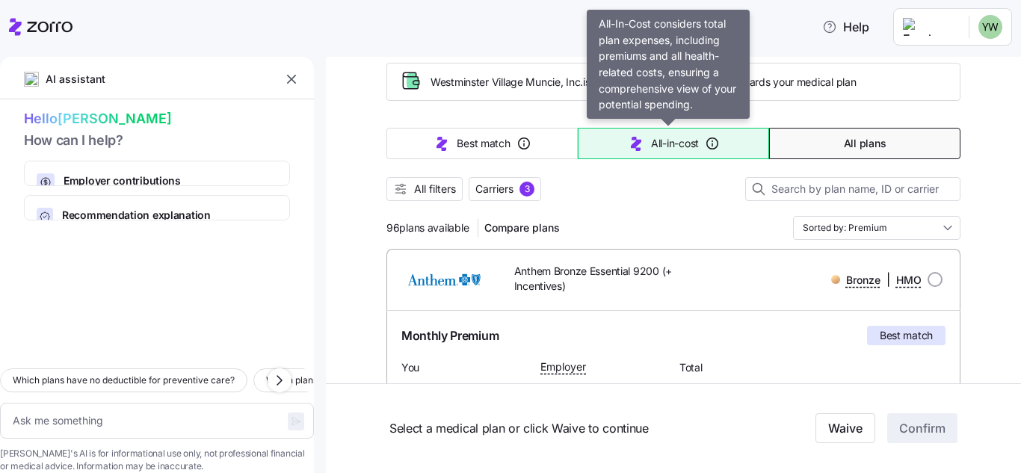
click at [678, 138] on span "All-in-cost" at bounding box center [675, 143] width 48 height 15
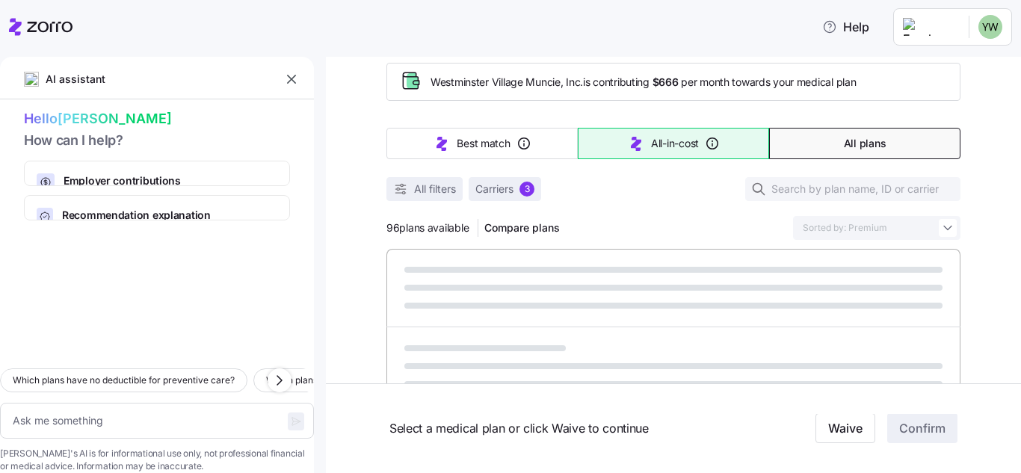
type textarea "x"
type input "Sorted by: All-in-cost"
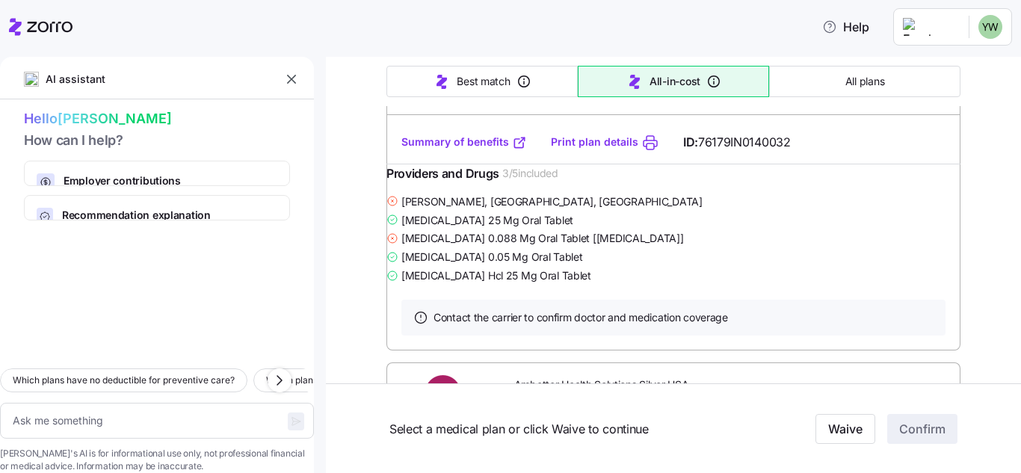
scroll to position [1420, 0]
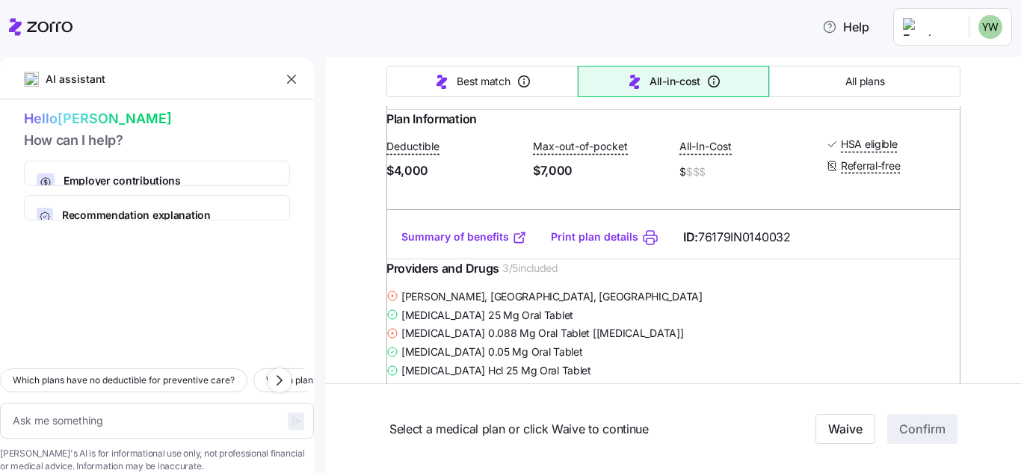
click at [495, 244] on link "Summary of benefits" at bounding box center [464, 236] width 126 height 15
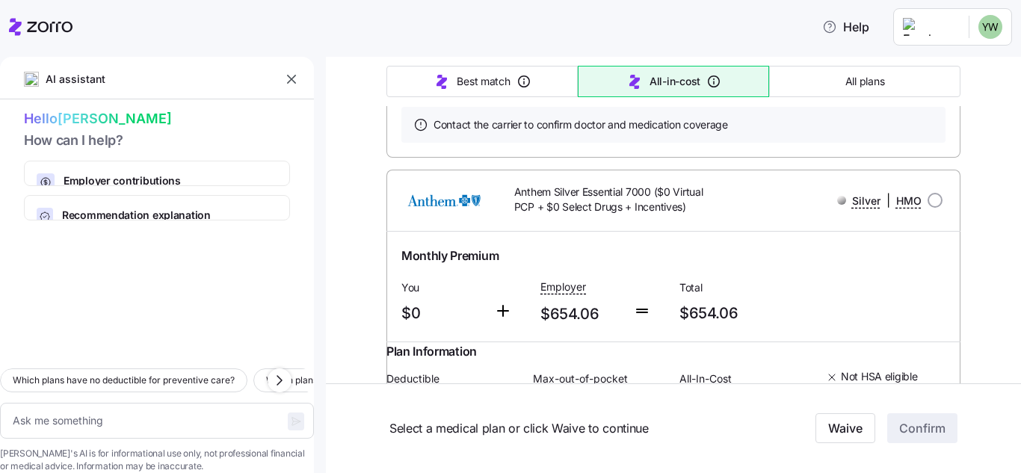
scroll to position [6861, 0]
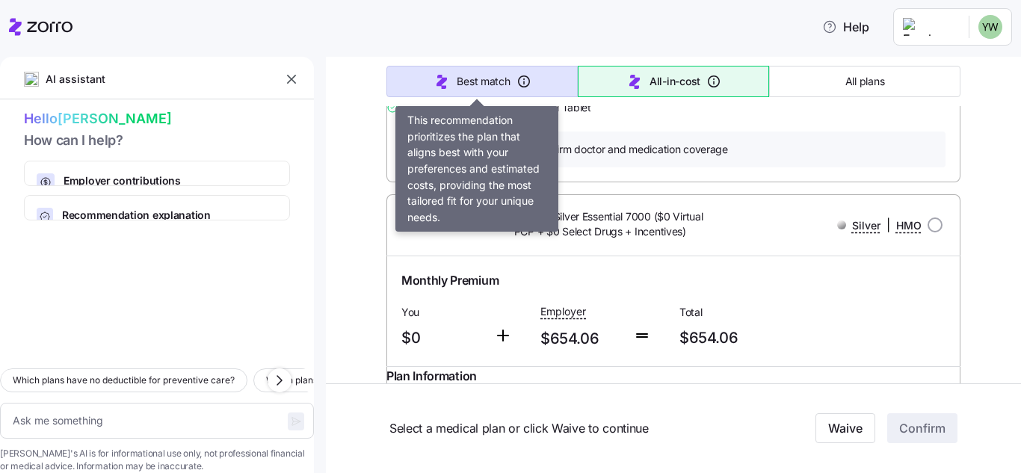
click at [492, 85] on span "Best match" at bounding box center [483, 81] width 53 height 15
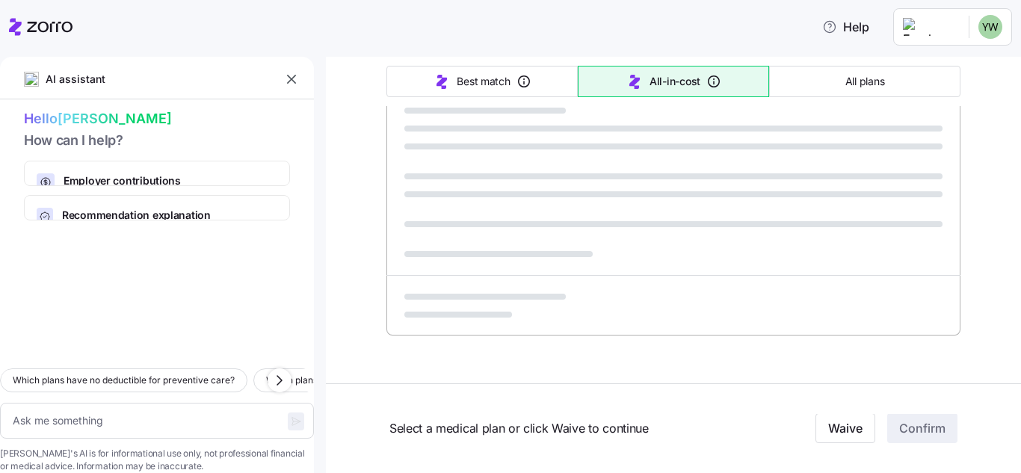
scroll to position [979, 0]
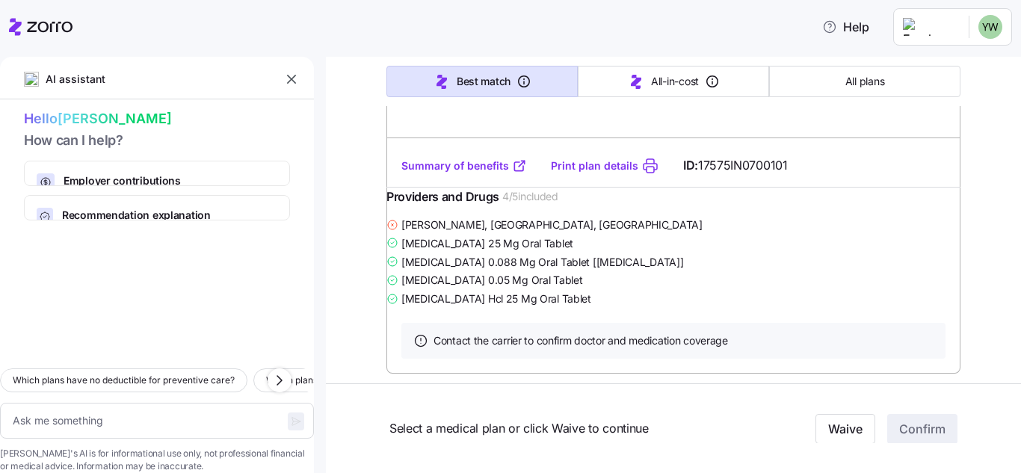
type textarea "x"
type input "Sorted by: Best match"
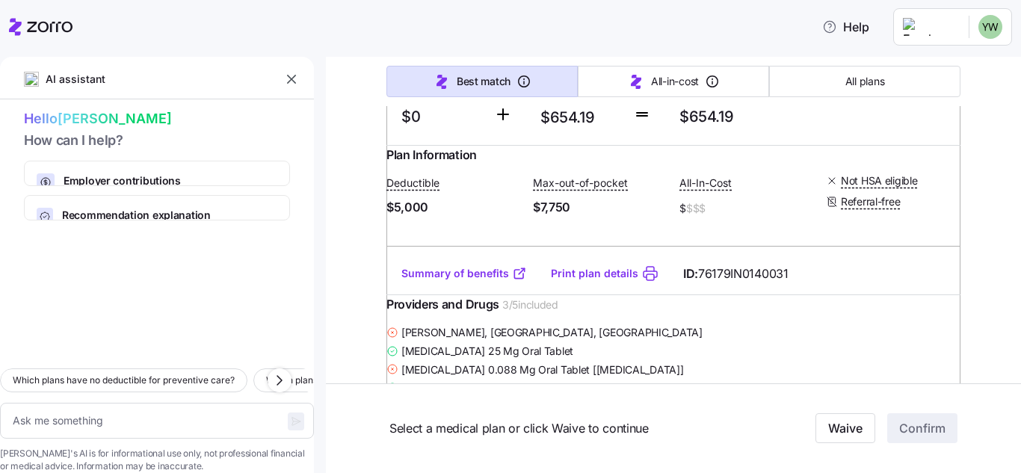
scroll to position [7145, 0]
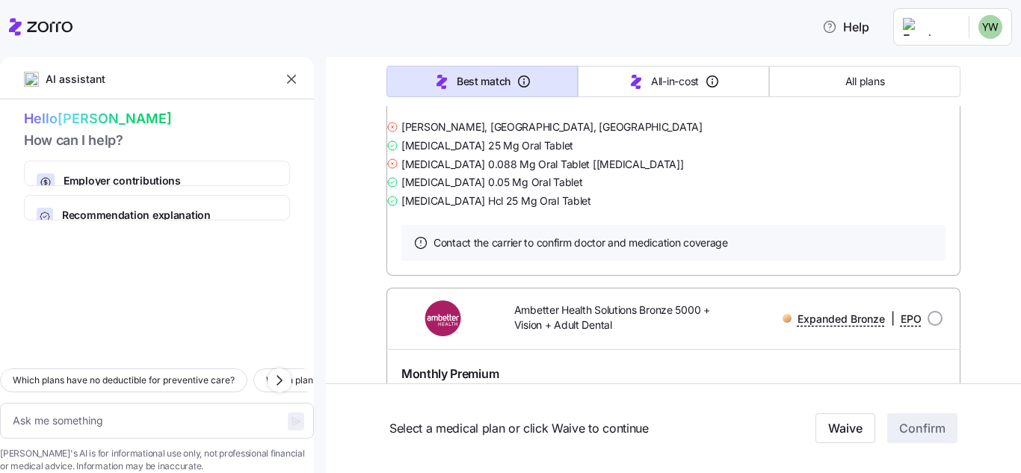
scroll to position [8415, 0]
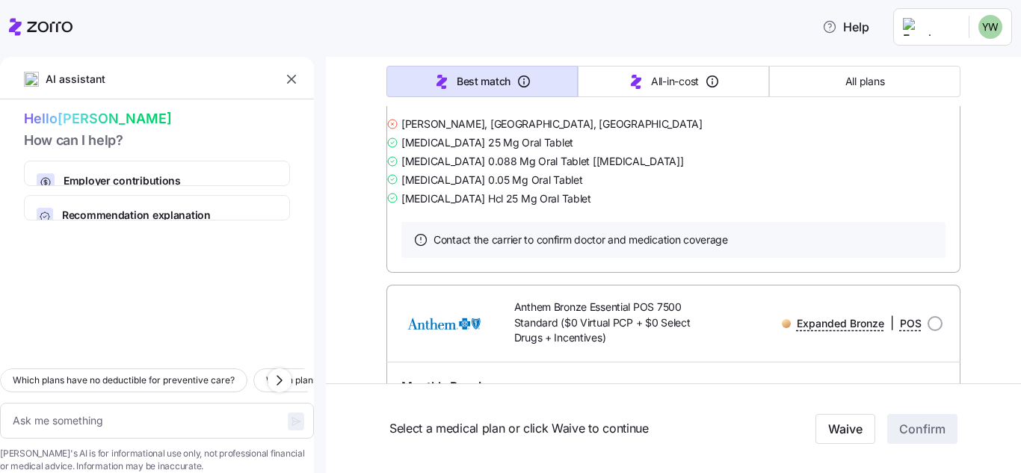
scroll to position [0, 0]
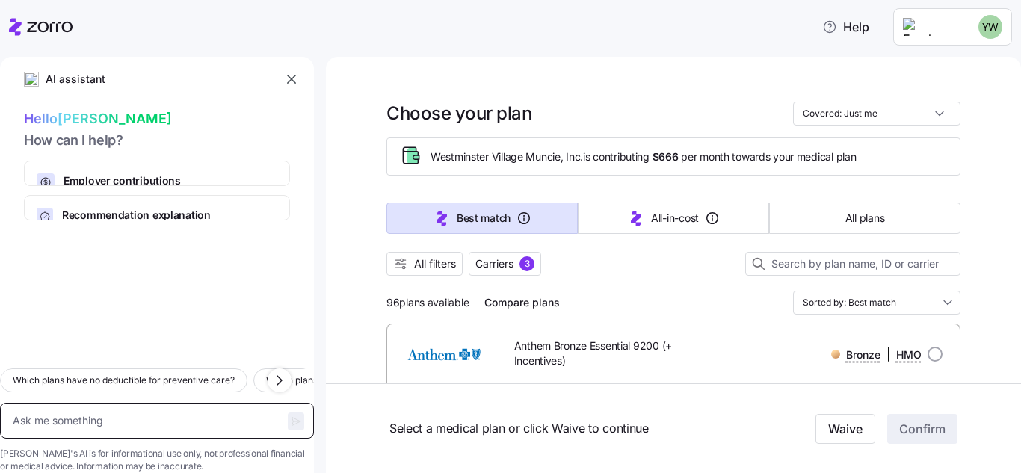
click at [81, 406] on textarea at bounding box center [157, 421] width 314 height 36
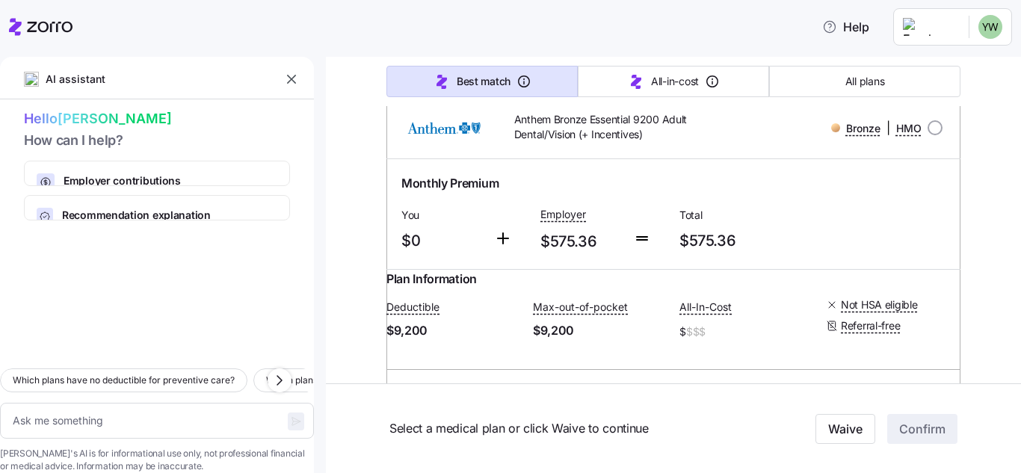
click at [980, 25] on html "Help Personal Details Health Care Needs Providers & Drugs Preferences Medical P…" at bounding box center [510, 232] width 1021 height 464
click at [961, 68] on div "My settings" at bounding box center [960, 67] width 78 height 16
click at [975, 31] on html "Help Personal Details Health Care Needs Providers & Drugs Preferences Medical P…" at bounding box center [510, 232] width 1021 height 464
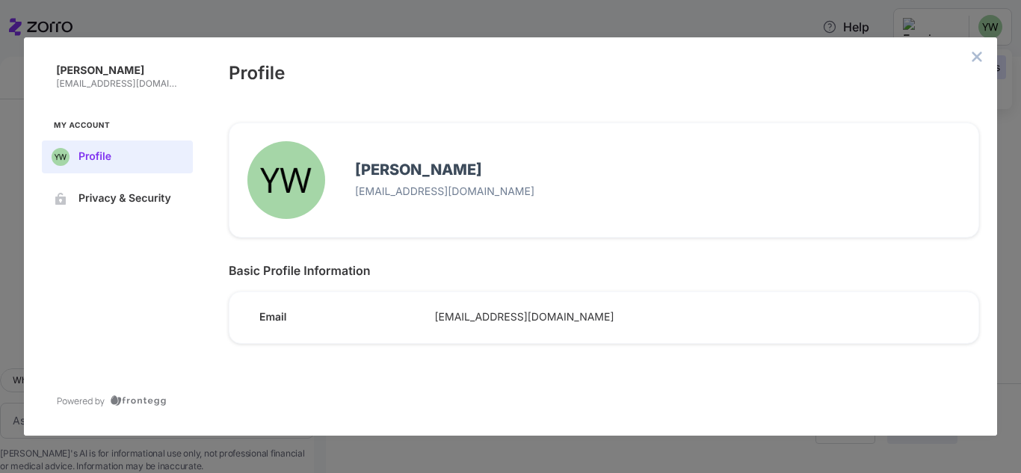
click at [975, 57] on div "My settings" at bounding box center [960, 67] width 90 height 24
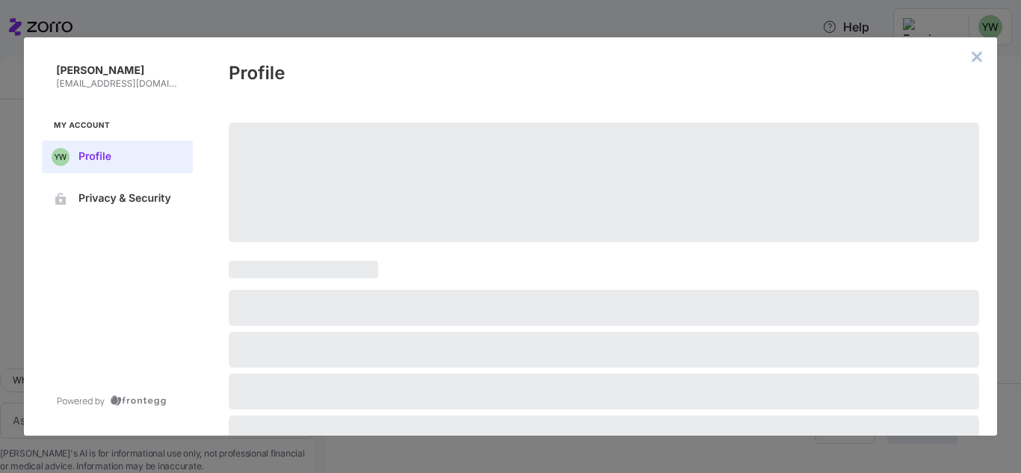
click at [975, 55] on icon "close admin-box" at bounding box center [977, 57] width 10 height 10
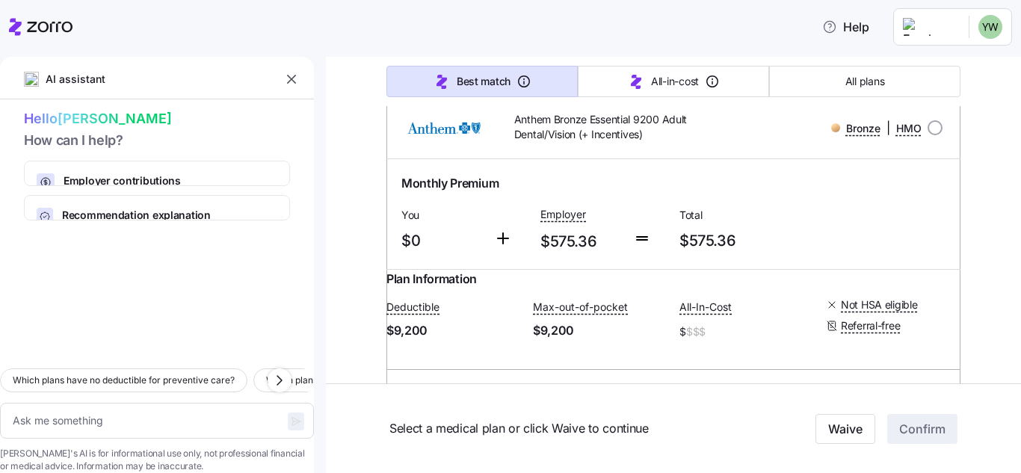
type textarea "x"
click at [983, 33] on html "Help Personal Details Health Care Needs Providers & Drugs Preferences Medical P…" at bounding box center [510, 232] width 1021 height 464
drag, startPoint x: 953, startPoint y: 96, endPoint x: 1001, endPoint y: 152, distance: 74.3
click at [954, 96] on div "Log out" at bounding box center [950, 91] width 58 height 16
